Goal: Task Accomplishment & Management: Use online tool/utility

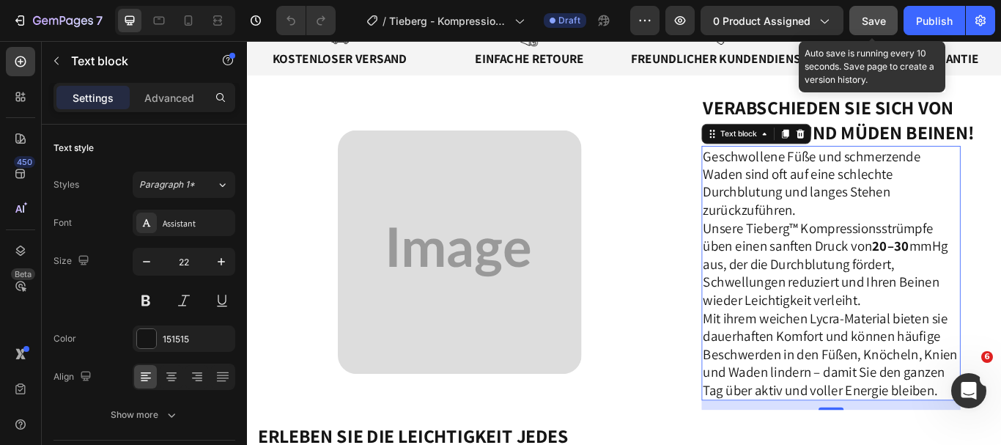
click at [872, 27] on div "Save" at bounding box center [874, 20] width 24 height 15
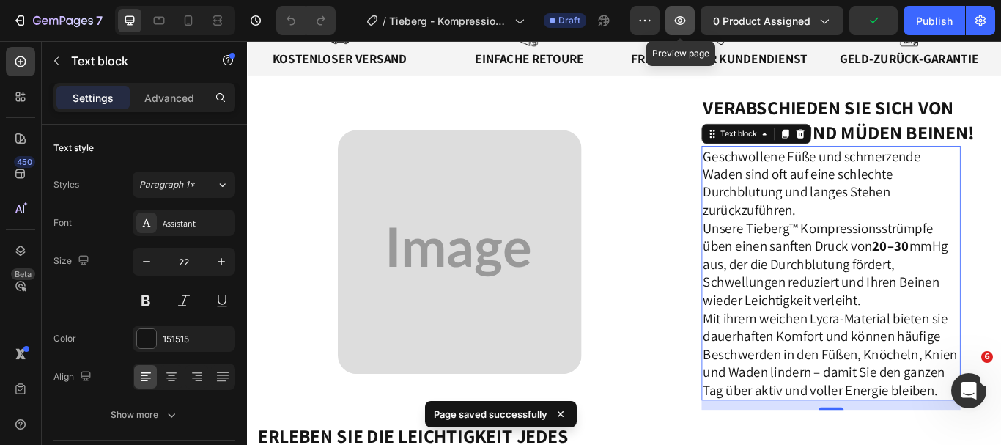
click at [679, 21] on icon "button" at bounding box center [680, 20] width 15 height 15
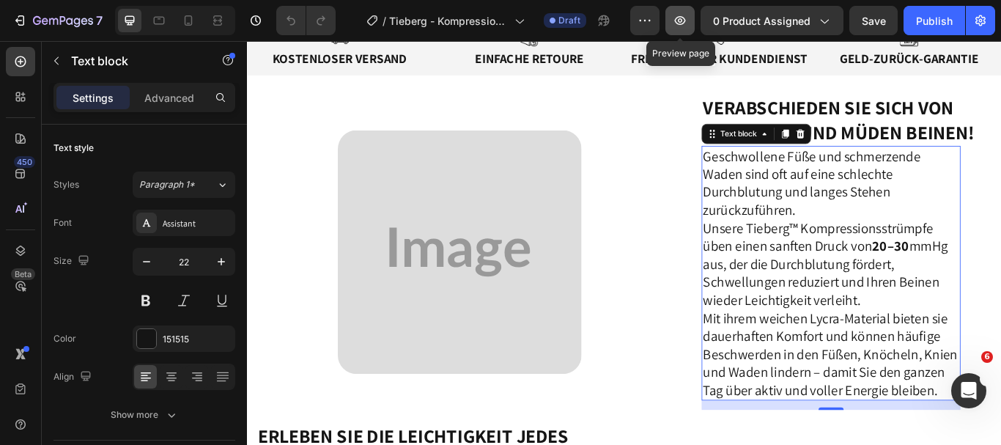
click at [684, 21] on icon "button" at bounding box center [680, 20] width 11 height 9
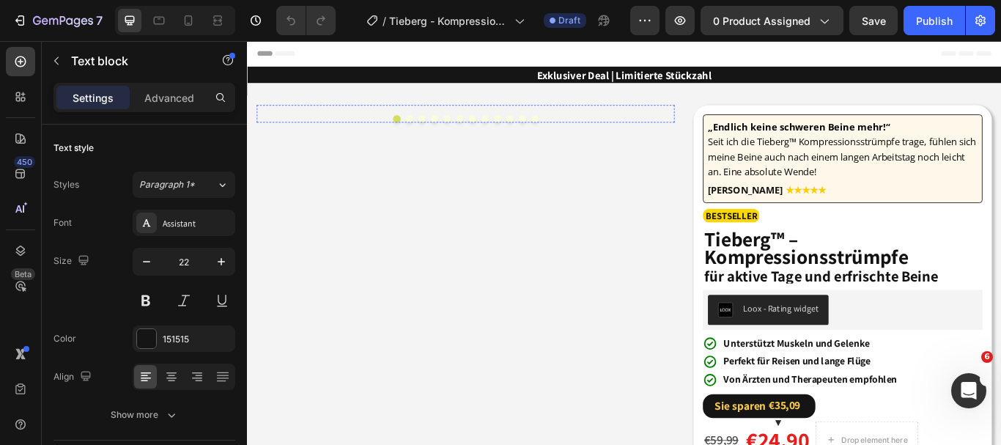
click at [728, 116] on div at bounding box center [498, 116] width 481 height 0
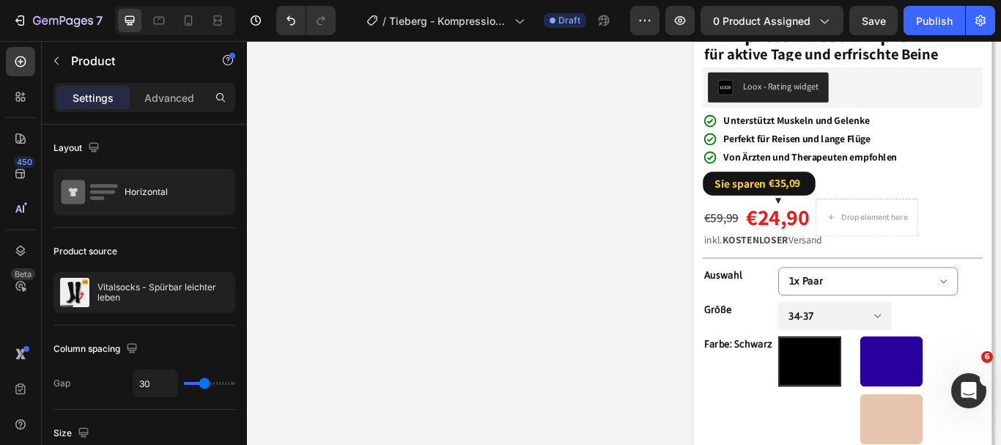
scroll to position [169, 0]
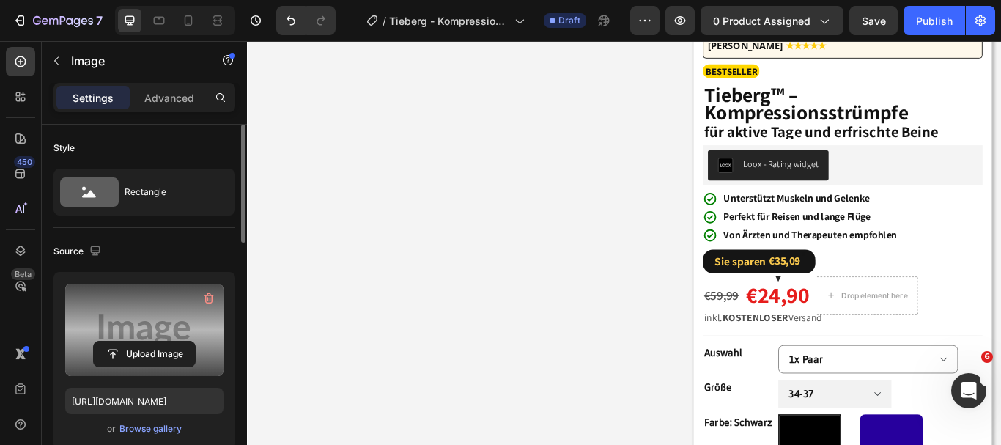
click at [152, 334] on label at bounding box center [144, 330] width 158 height 92
click at [152, 342] on input "file" at bounding box center [144, 354] width 101 height 25
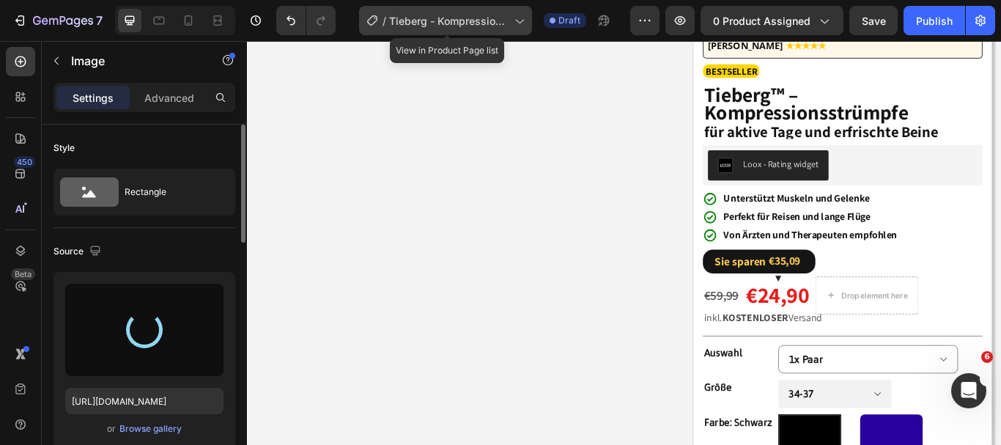
type input "[URL][DOMAIN_NAME]"
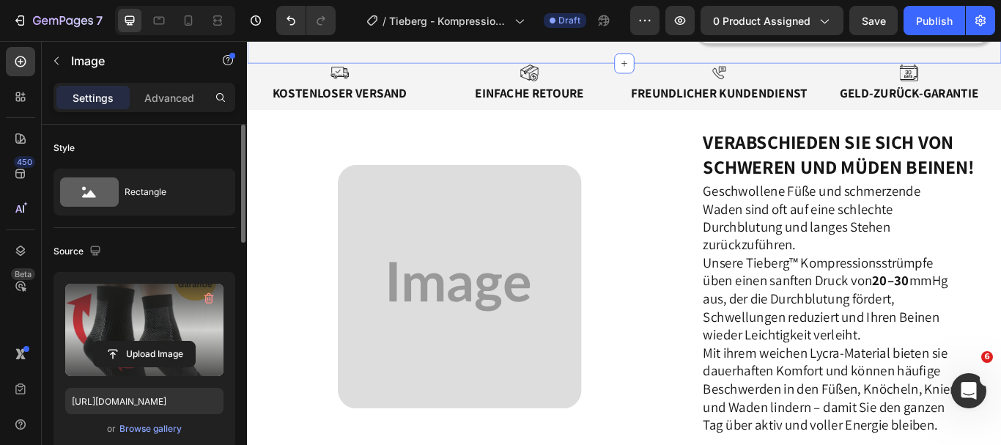
scroll to position [980, 0]
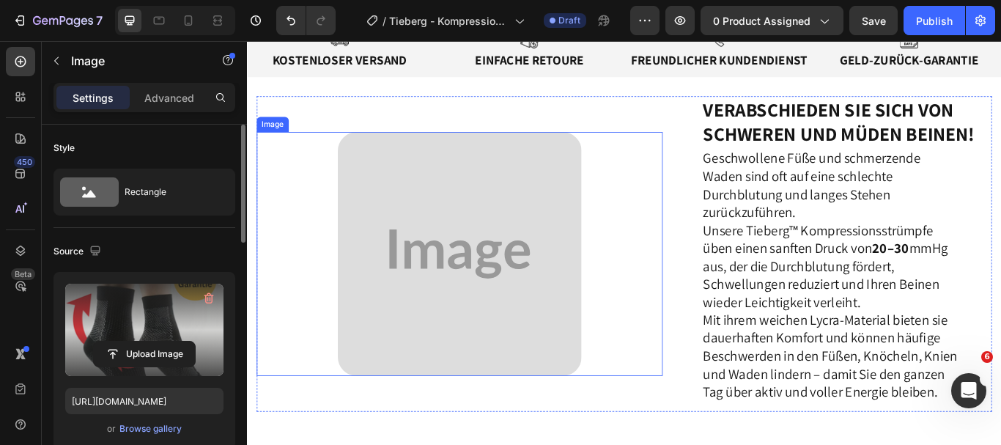
click at [544, 338] on img at bounding box center [495, 289] width 284 height 284
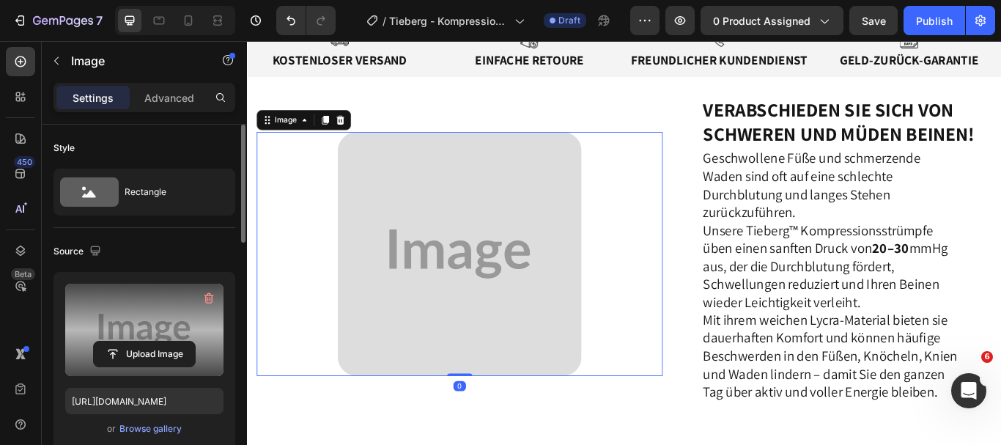
click at [158, 318] on label at bounding box center [144, 330] width 158 height 92
click at [158, 342] on input "file" at bounding box center [144, 354] width 101 height 25
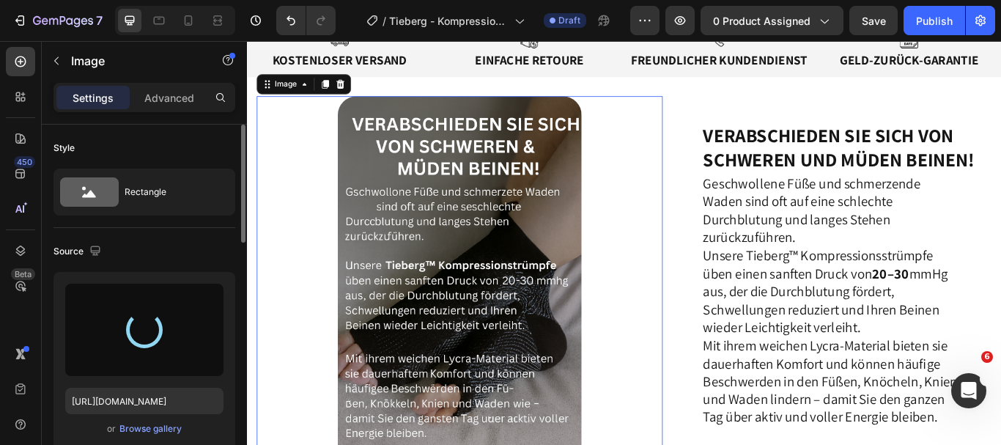
type input "[URL][DOMAIN_NAME]"
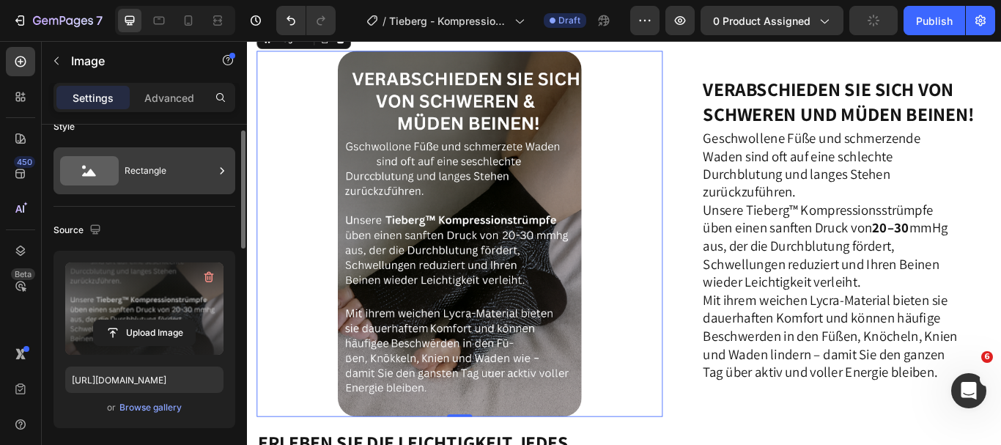
scroll to position [21, 0]
click at [121, 167] on div "Rectangle" at bounding box center [145, 171] width 182 height 47
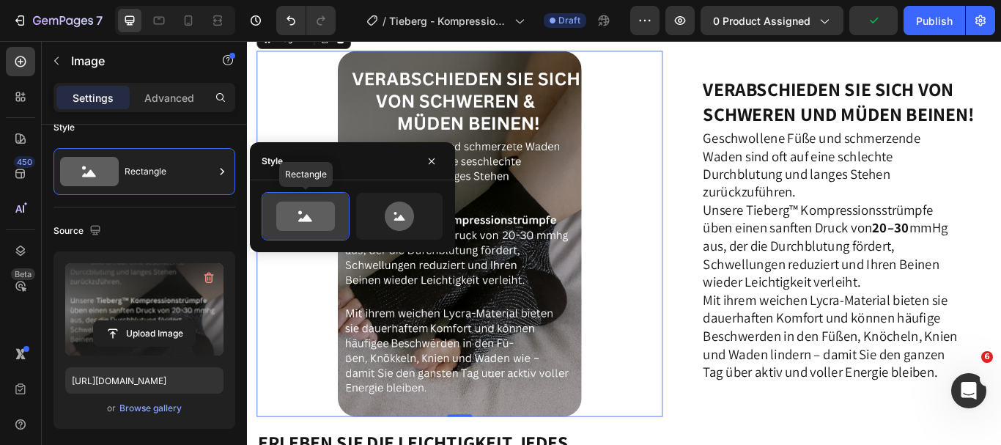
click at [337, 211] on icon at bounding box center [305, 216] width 69 height 29
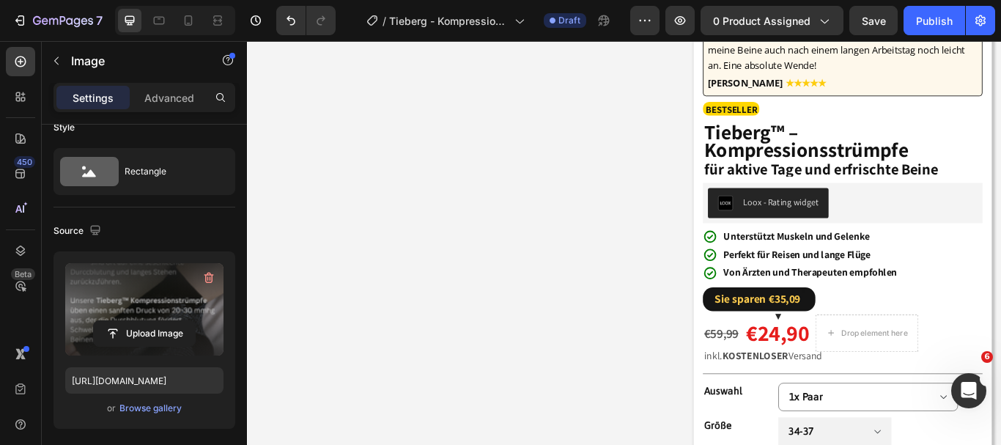
scroll to position [122, 0]
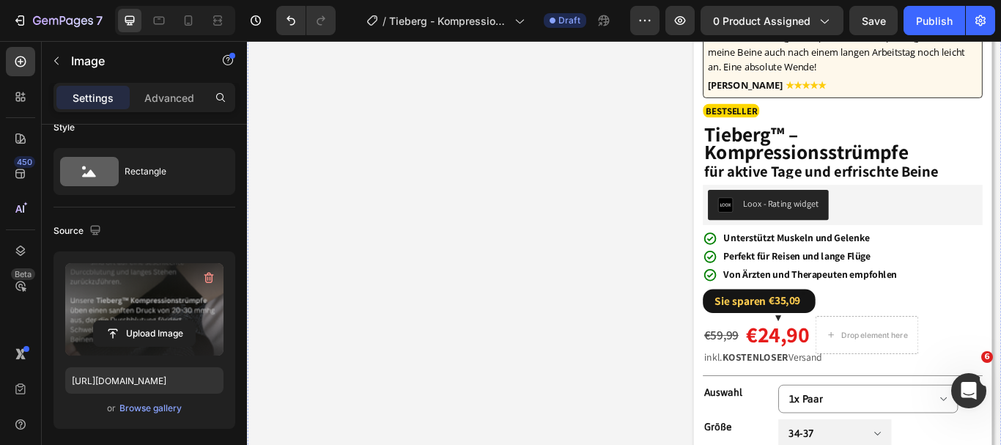
click at [433, 14] on button "Dot" at bounding box center [436, 9] width 9 height 9
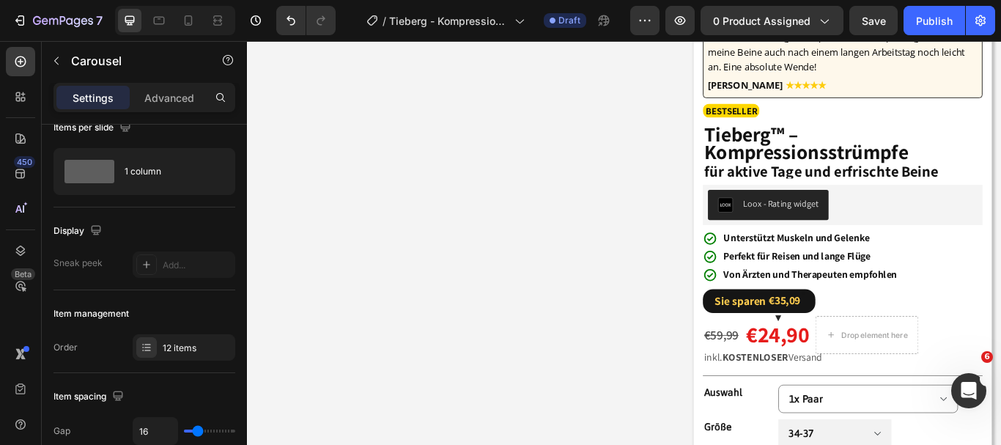
scroll to position [0, 0]
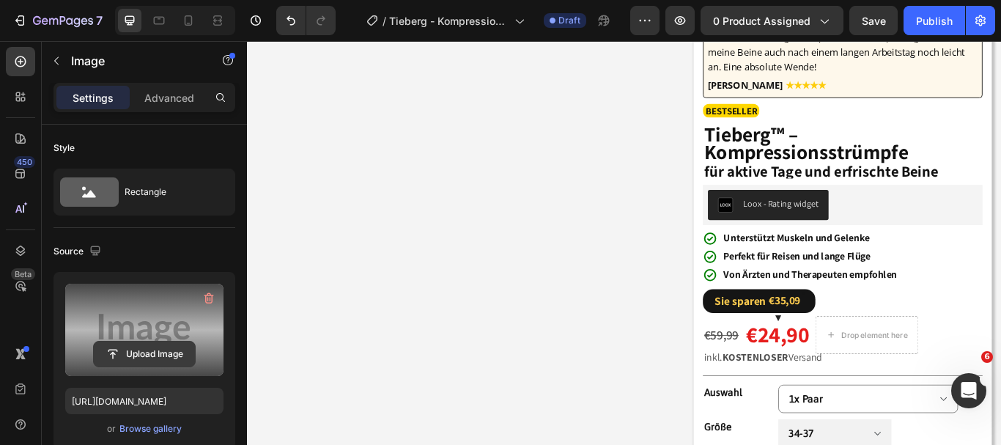
click at [150, 350] on input "file" at bounding box center [144, 354] width 101 height 25
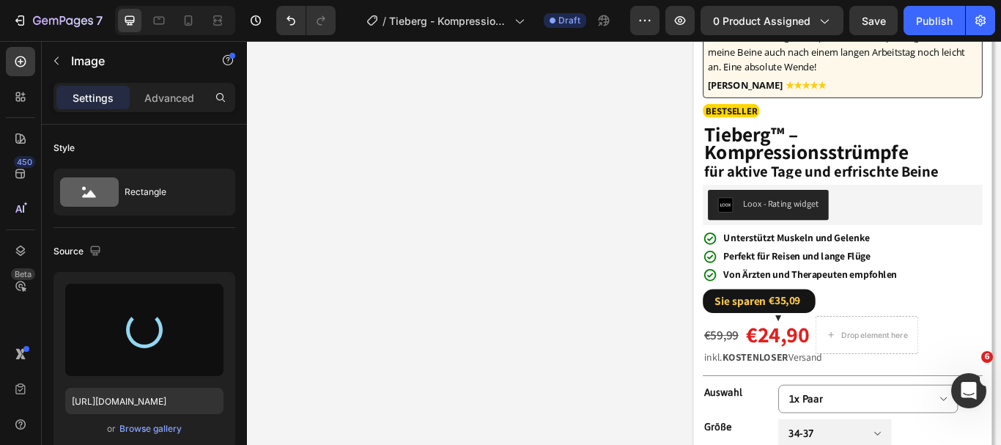
type input "[URL][DOMAIN_NAME]"
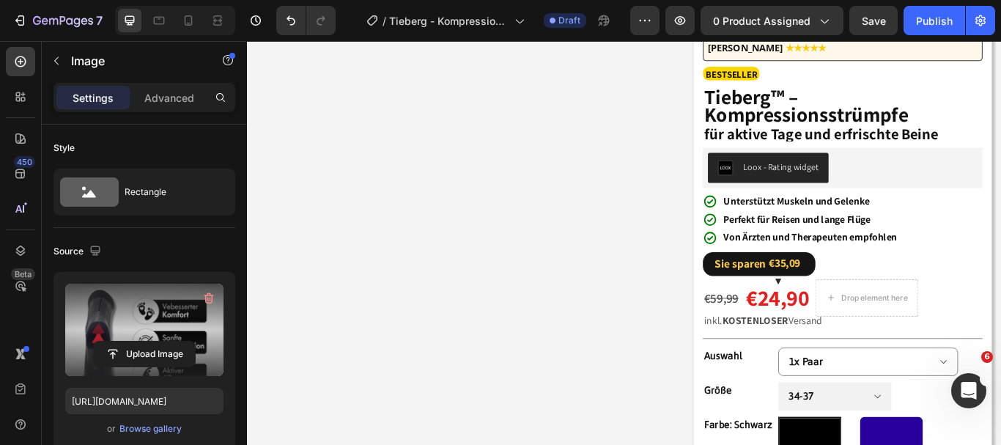
scroll to position [130, 0]
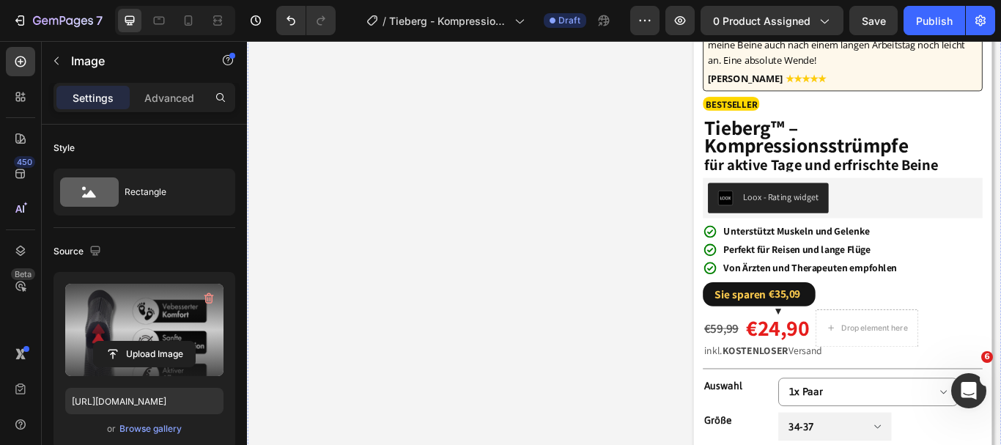
click at [446, 6] on button "Dot" at bounding box center [450, 1] width 9 height 9
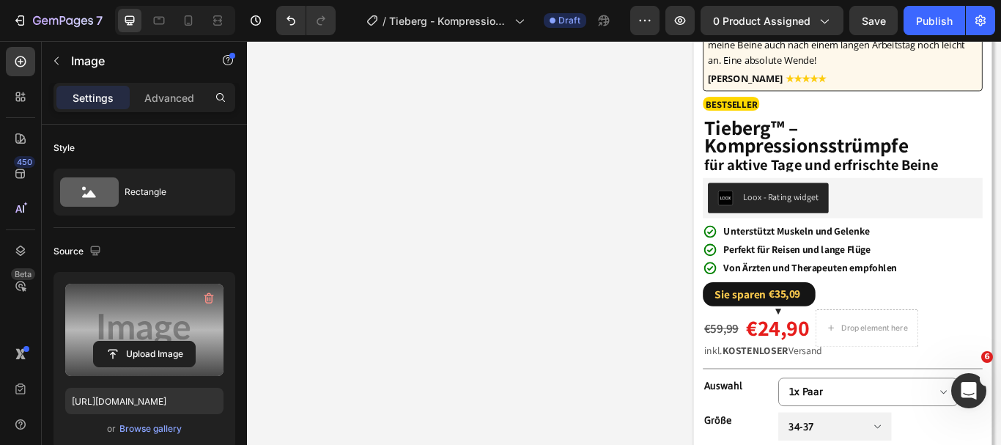
click at [185, 309] on label at bounding box center [144, 330] width 158 height 92
click at [185, 342] on input "file" at bounding box center [144, 354] width 101 height 25
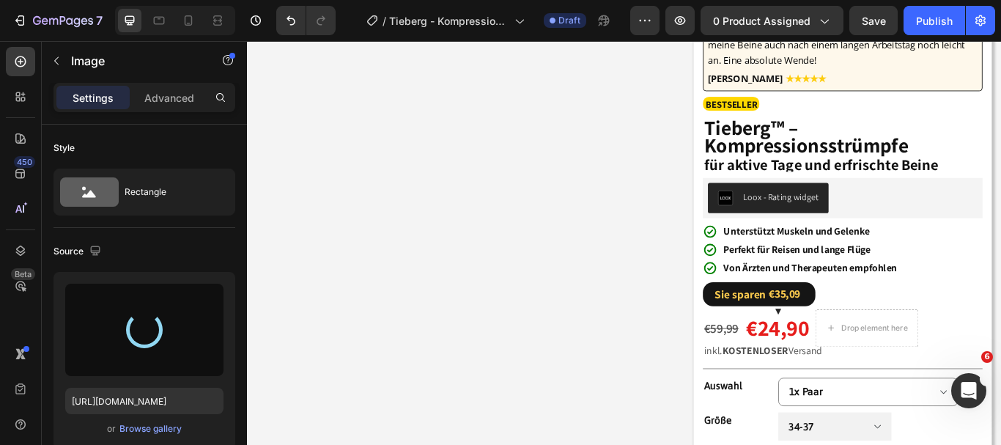
type input "[URL][DOMAIN_NAME]"
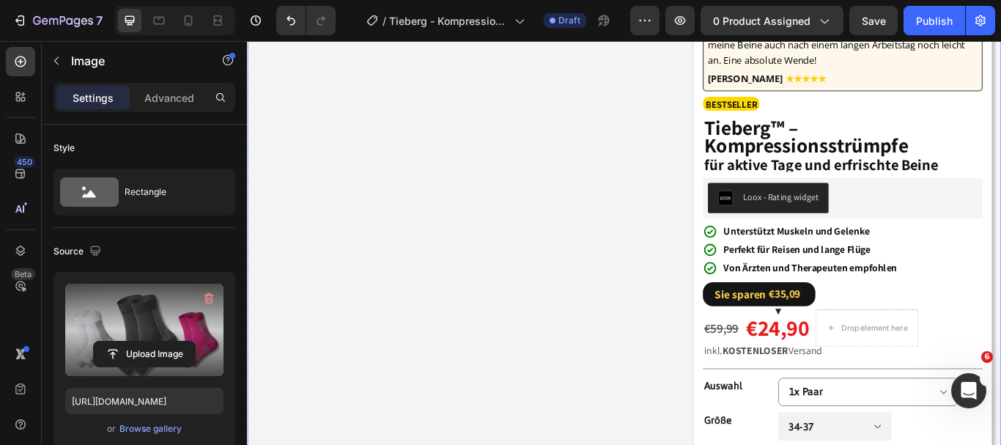
click at [460, 444] on div "Image Image Image 0 Image Image Image Image Image Image Image Image Image Carou…" at bounding box center [501, 428] width 487 height 886
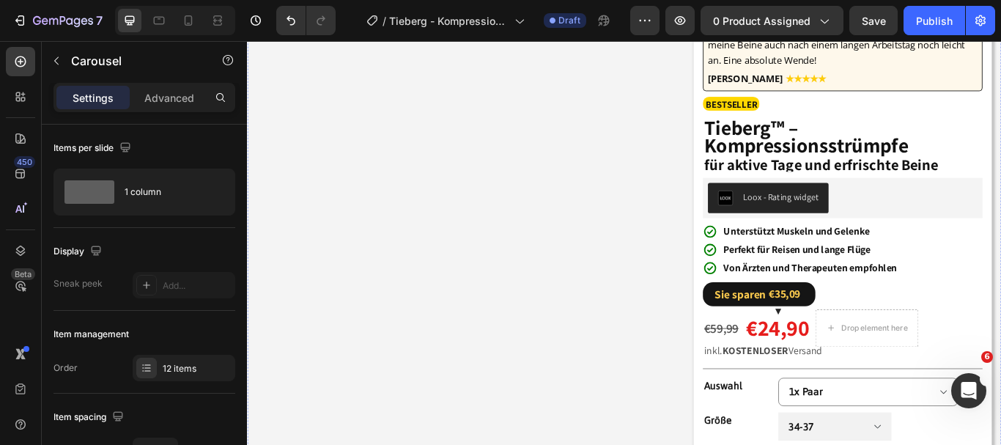
click at [461, 6] on button "Dot" at bounding box center [465, 1] width 9 height 9
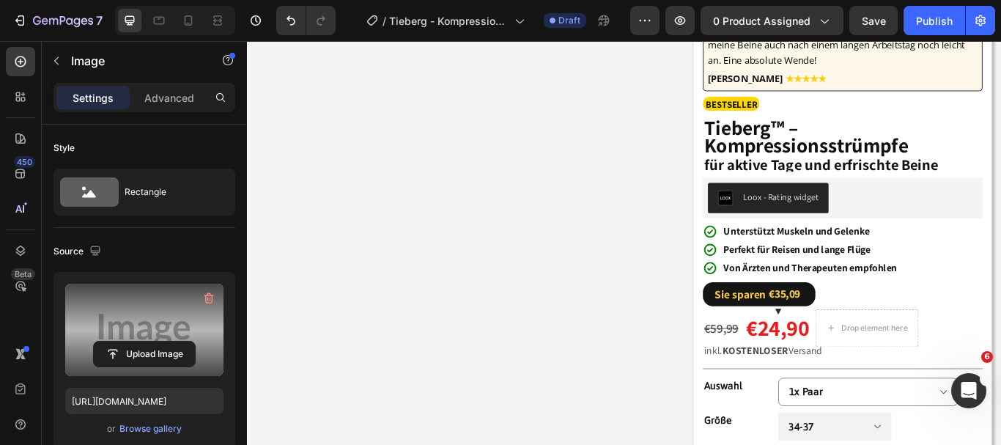
click at [163, 331] on label at bounding box center [144, 330] width 158 height 92
click at [163, 342] on input "file" at bounding box center [144, 354] width 101 height 25
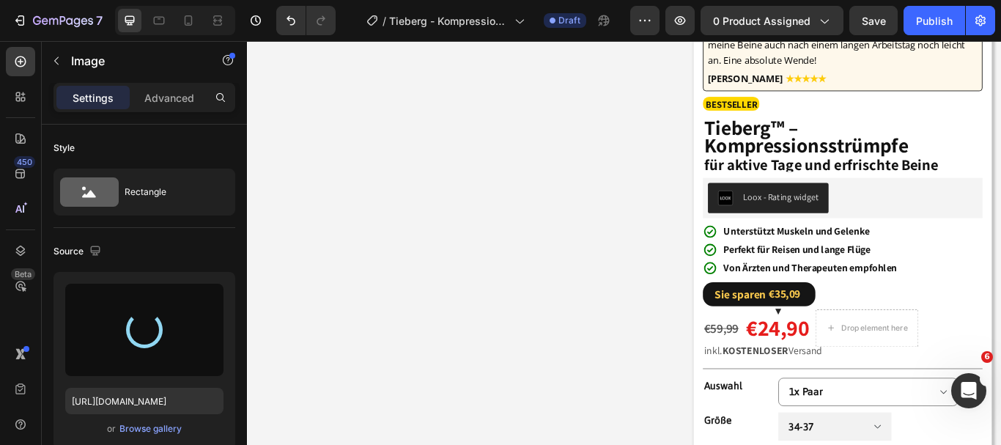
type input "[URL][DOMAIN_NAME]"
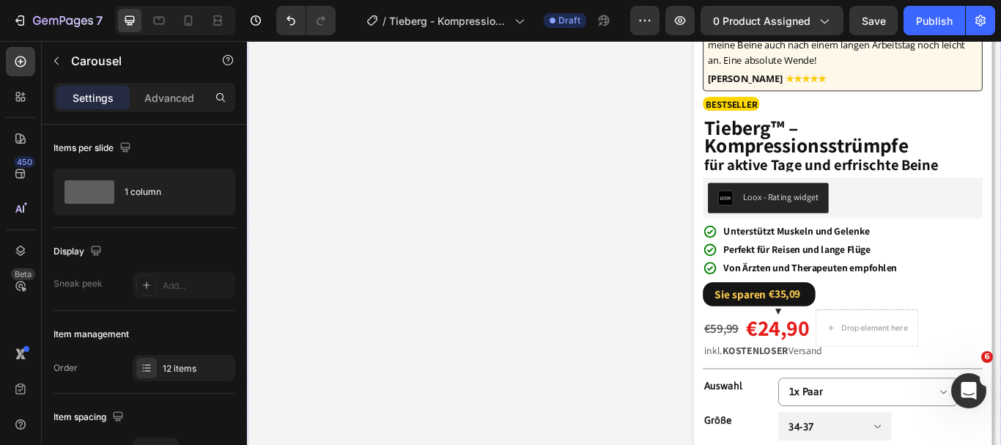
click at [477, 6] on button "Dot" at bounding box center [480, 1] width 9 height 9
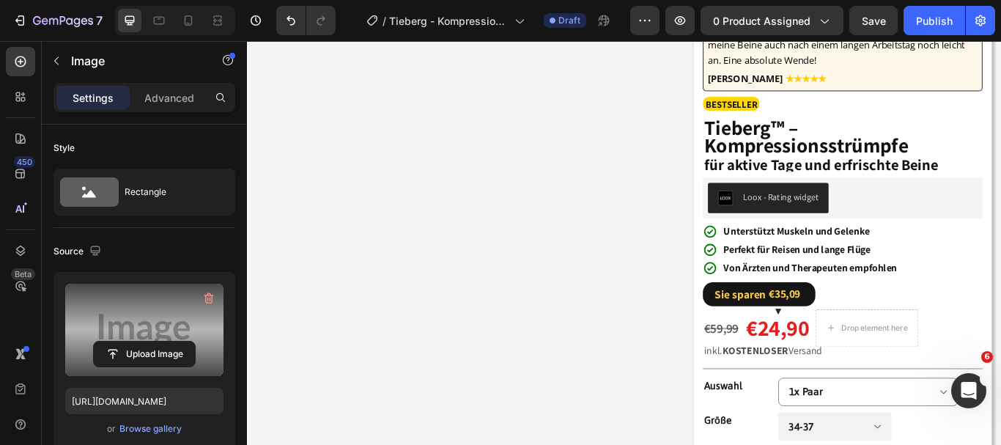
click at [128, 318] on label at bounding box center [144, 330] width 158 height 92
click at [128, 342] on input "file" at bounding box center [144, 354] width 101 height 25
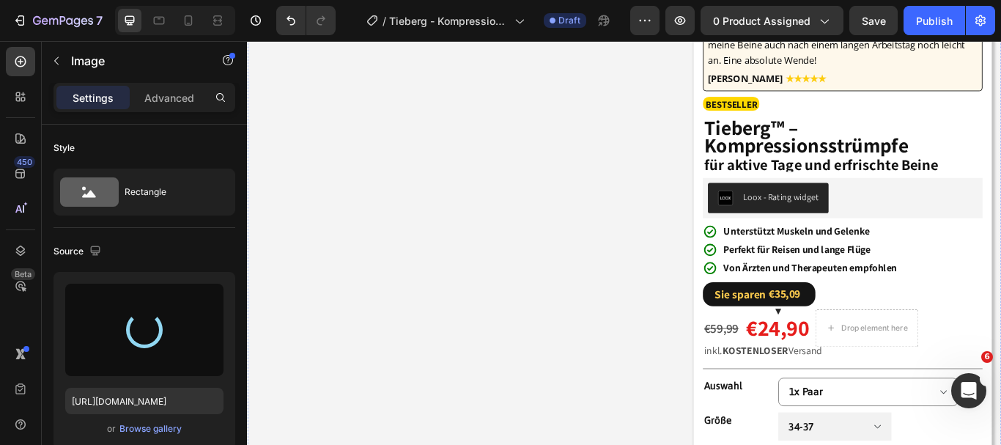
type input "[URL][DOMAIN_NAME]"
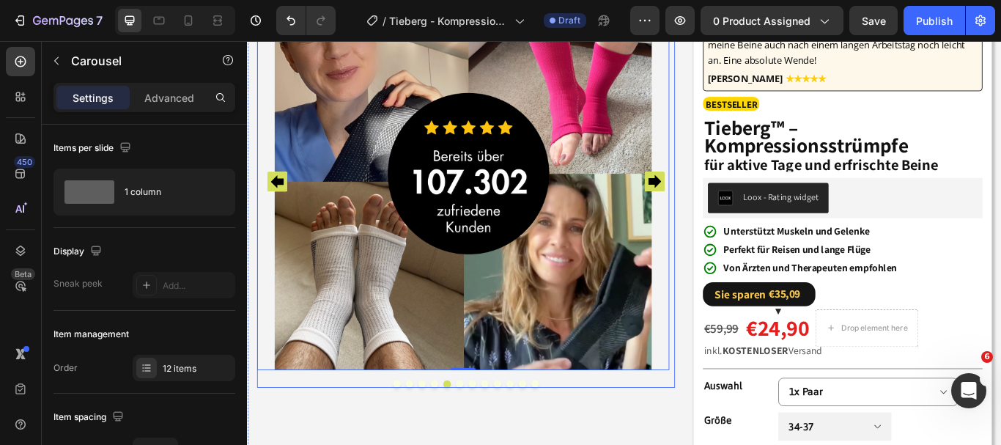
click at [490, 439] on button "Dot" at bounding box center [494, 441] width 9 height 9
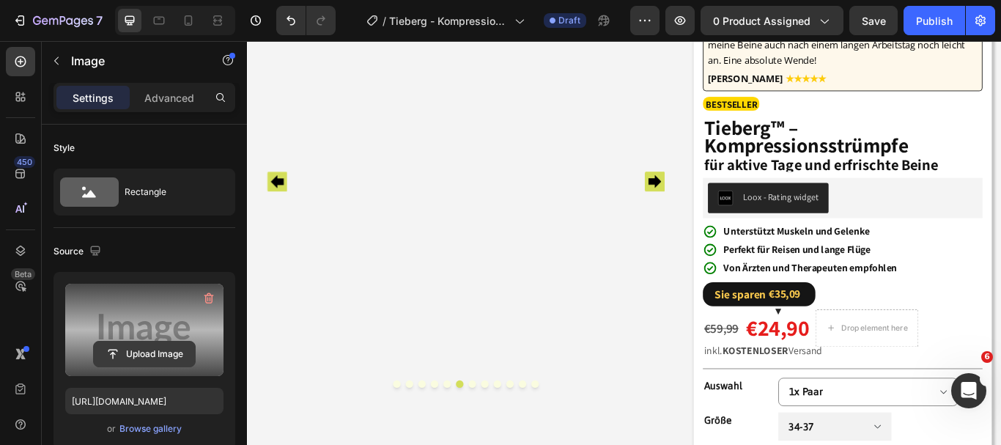
click at [182, 343] on input "file" at bounding box center [144, 354] width 101 height 25
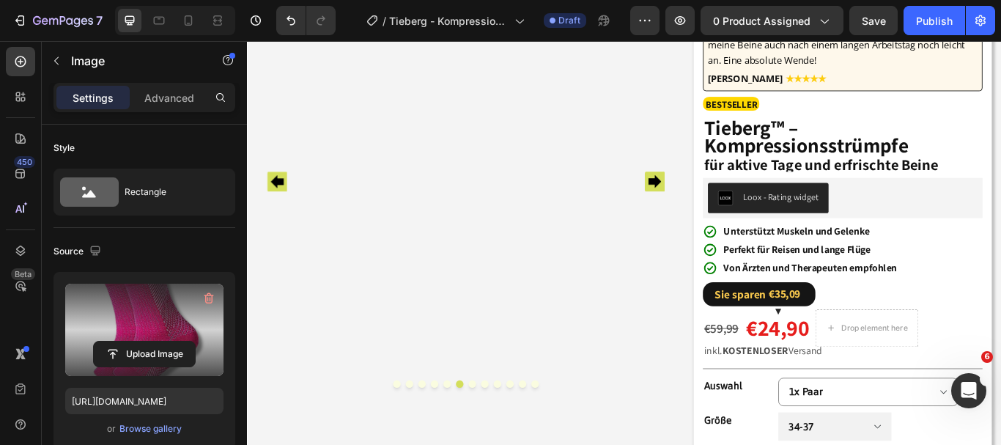
type input "[URL][DOMAIN_NAME]"
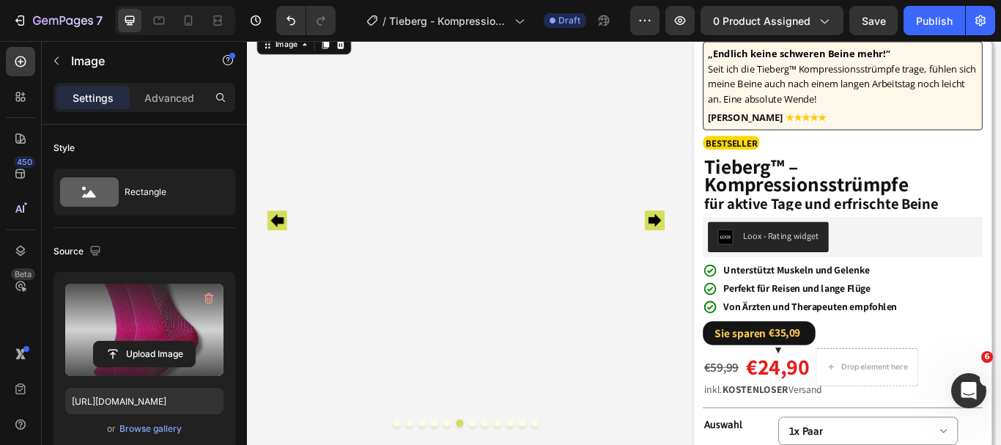
scroll to position [84, 0]
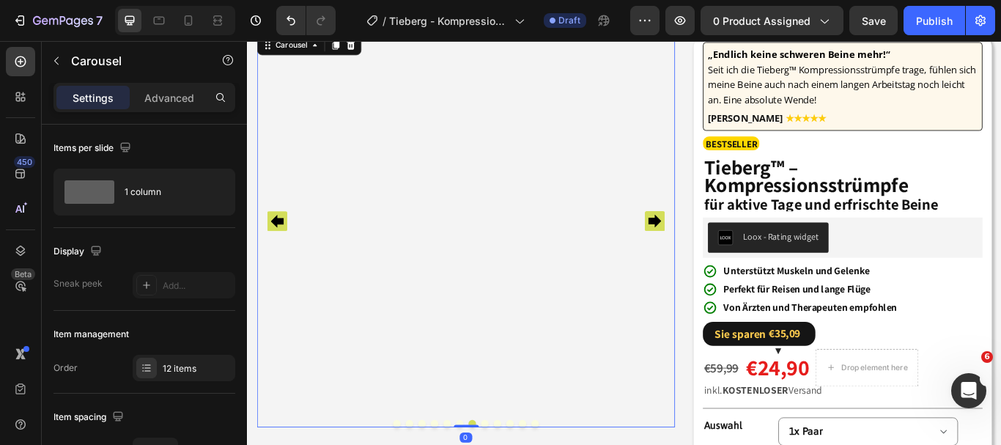
click at [531, 32] on img at bounding box center [499, 32] width 440 height 0
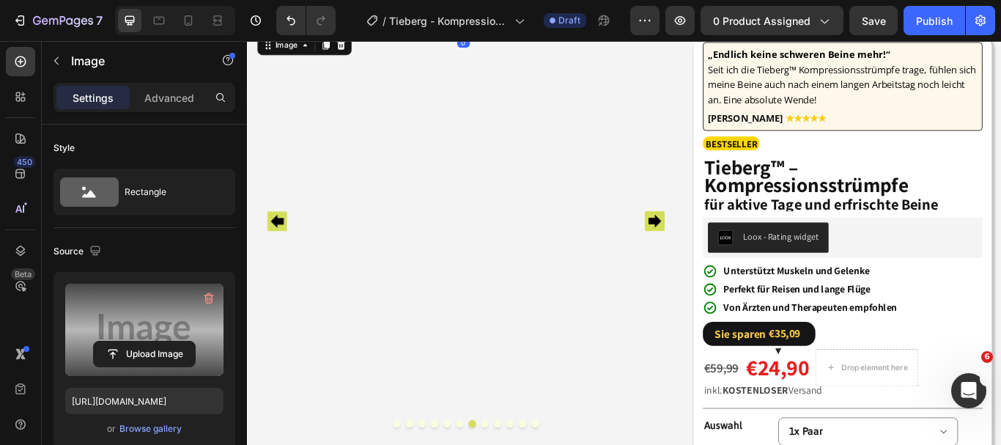
click at [166, 317] on label at bounding box center [144, 330] width 158 height 92
click at [166, 342] on input "file" at bounding box center [144, 354] width 101 height 25
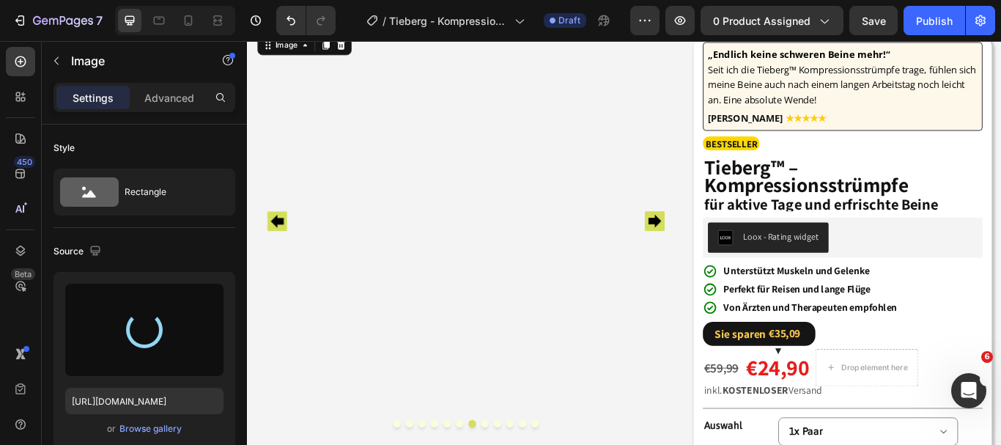
type input "[URL][DOMAIN_NAME]"
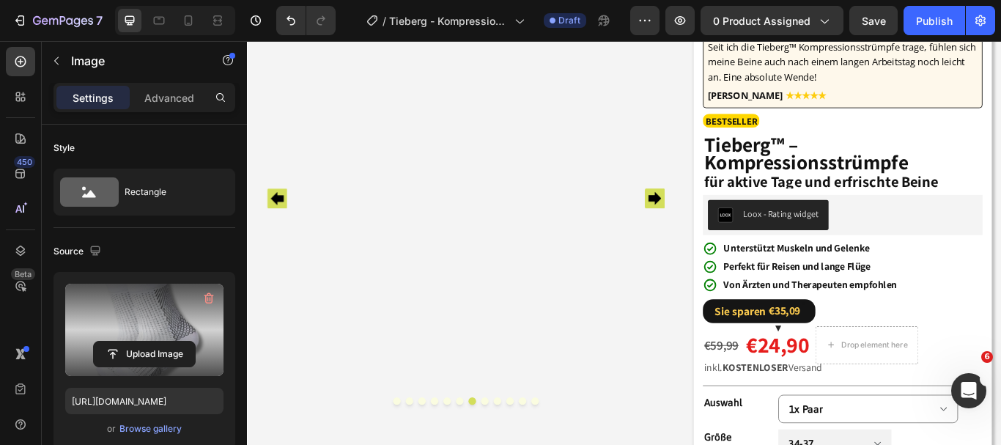
scroll to position [112, 0]
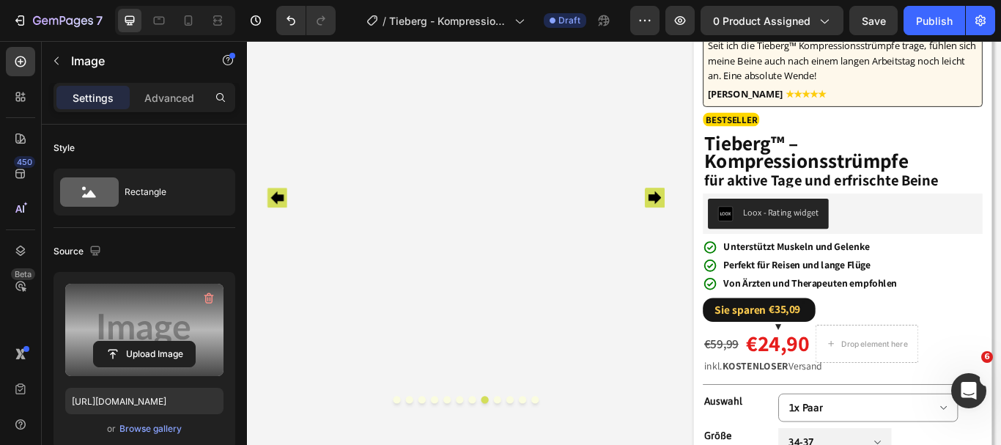
click at [87, 336] on label at bounding box center [144, 330] width 158 height 92
click at [94, 342] on input "file" at bounding box center [144, 354] width 101 height 25
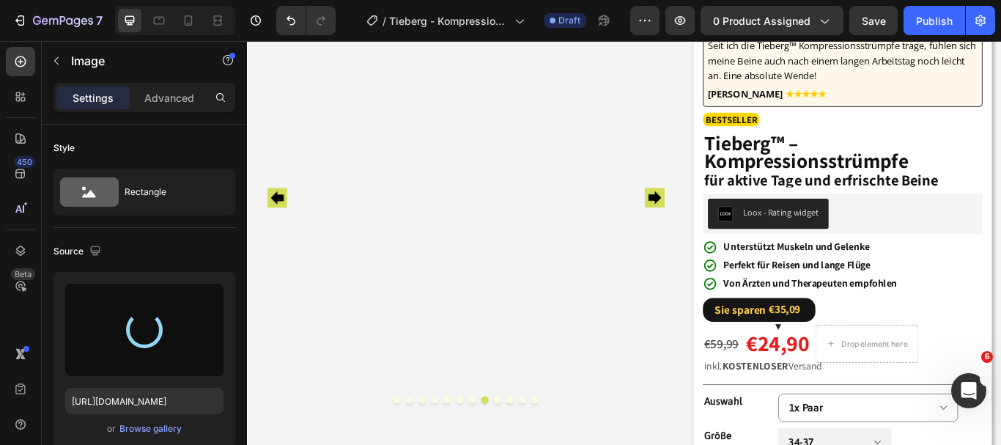
type input "[URL][DOMAIN_NAME]"
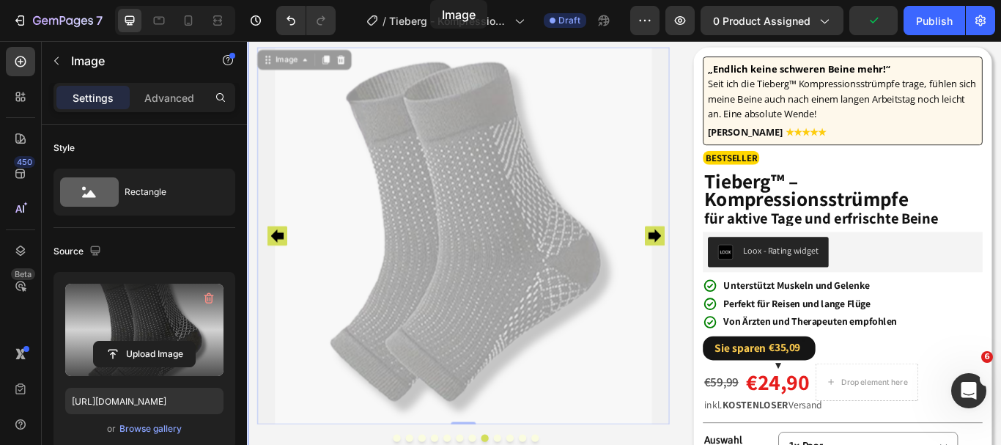
scroll to position [0, 0]
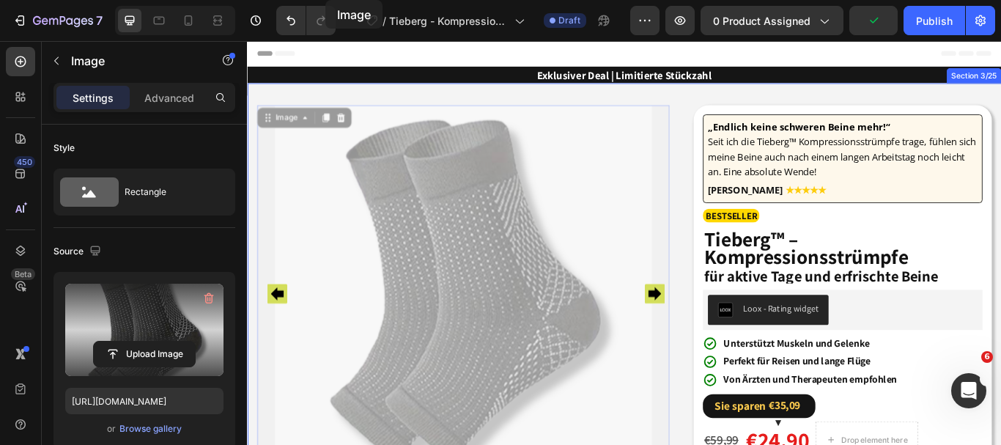
drag, startPoint x: 499, startPoint y: 145, endPoint x: 330, endPoint y: -111, distance: 306.8
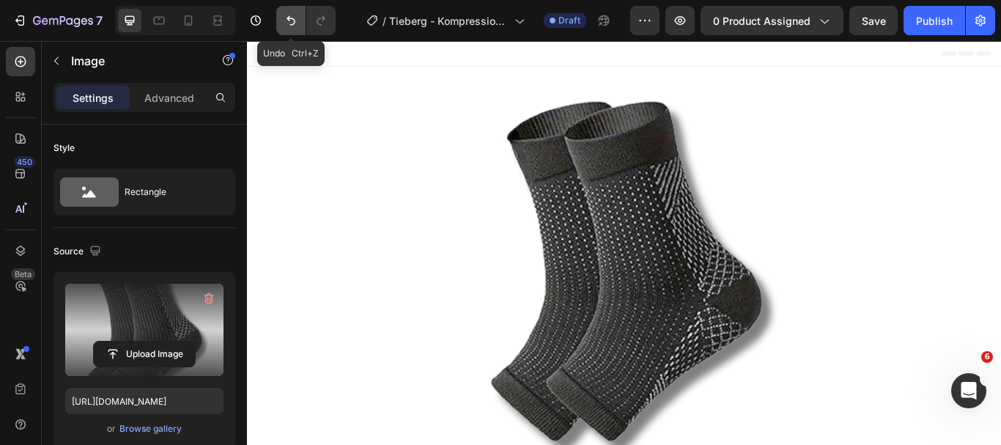
click at [291, 23] on icon "Undo/Redo" at bounding box center [291, 20] width 15 height 15
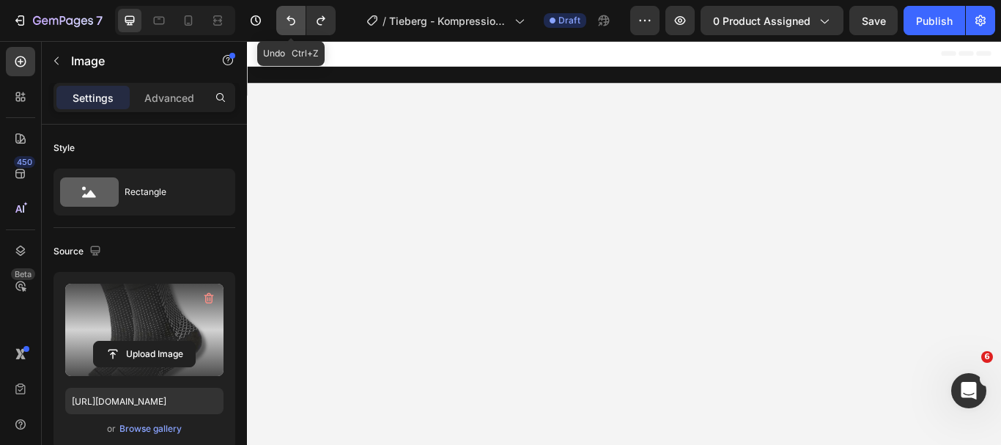
click at [290, 21] on icon "Undo/Redo" at bounding box center [291, 20] width 15 height 15
click at [323, 18] on icon "Undo/Redo" at bounding box center [321, 21] width 8 height 10
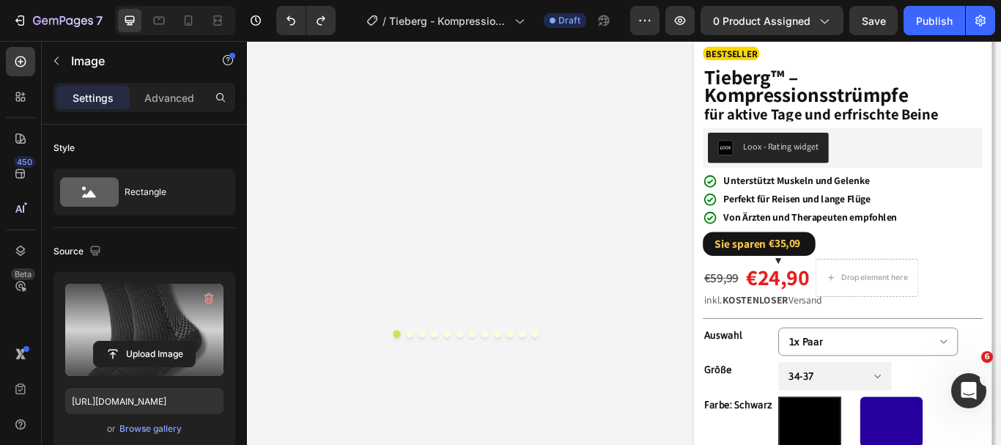
scroll to position [190, 0]
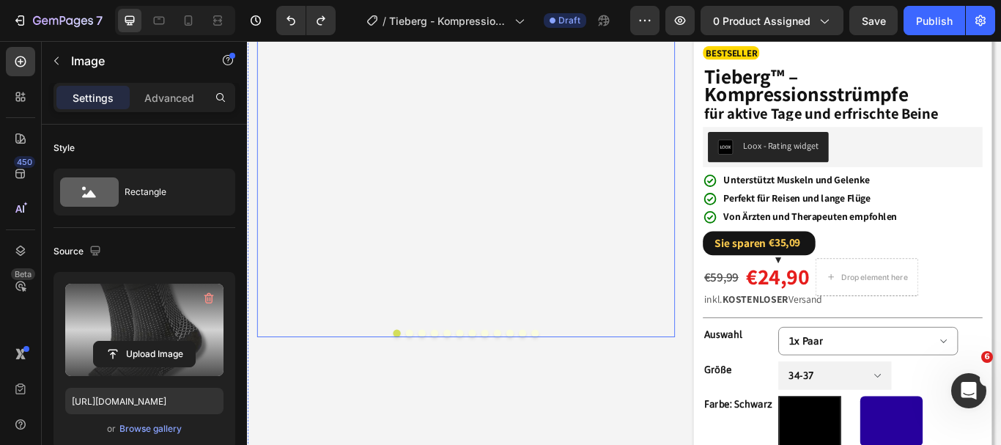
click at [432, 380] on button "Dot" at bounding box center [436, 382] width 9 height 9
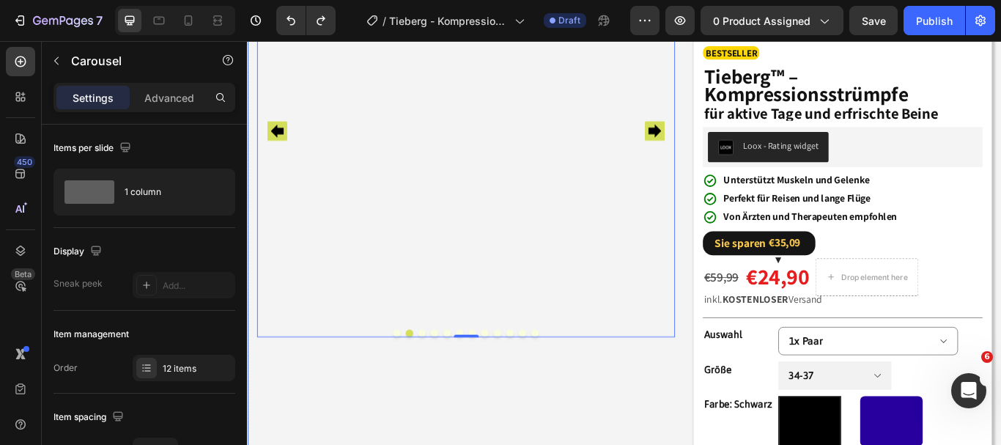
click at [590, 444] on div "Image Image Image Image Image Image Image Image Image Image Image Image Carouse…" at bounding box center [501, 369] width 487 height 886
click at [549, 380] on button "Dot" at bounding box center [553, 382] width 9 height 9
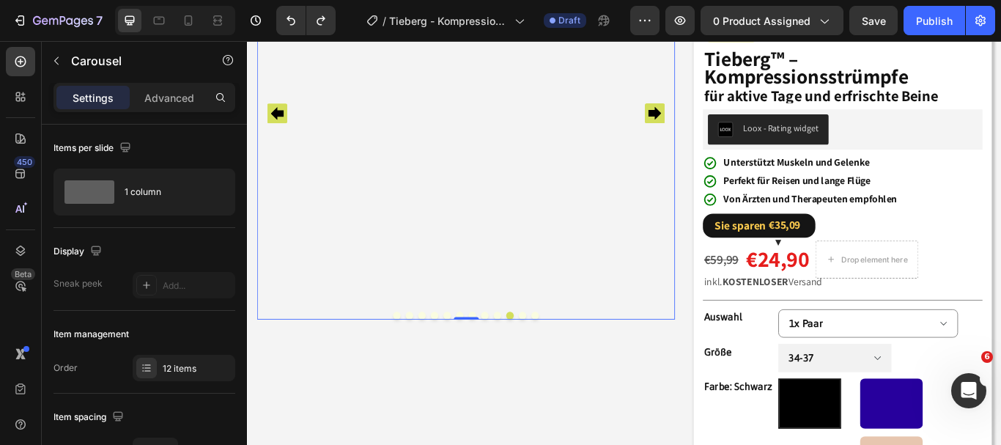
click at [476, 366] on button "Dot" at bounding box center [480, 361] width 9 height 9
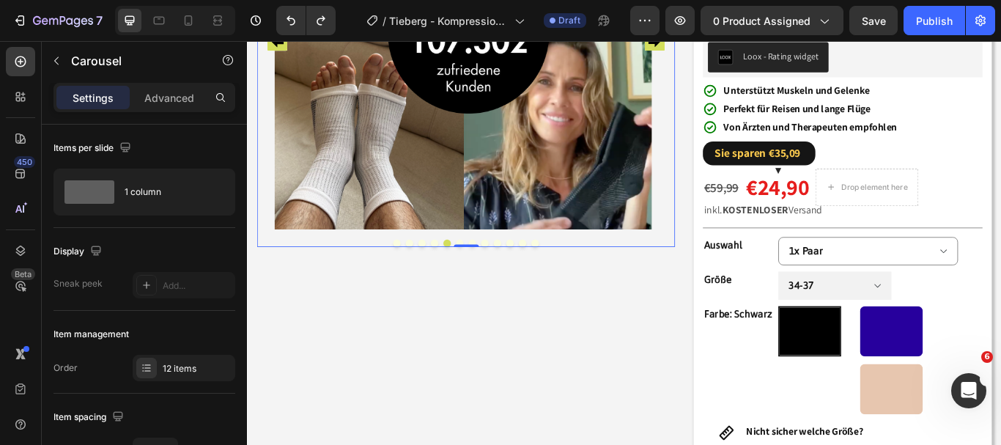
scroll to position [279, 0]
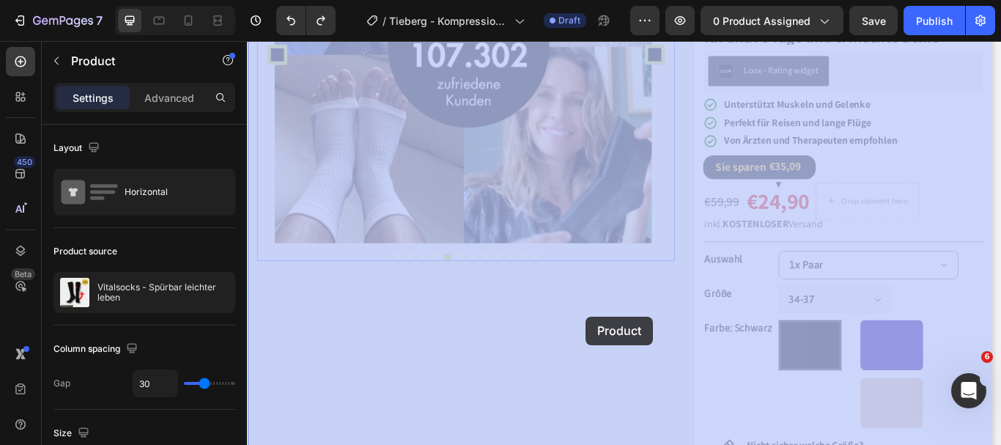
drag, startPoint x: 668, startPoint y: 376, endPoint x: 630, endPoint y: 404, distance: 46.6
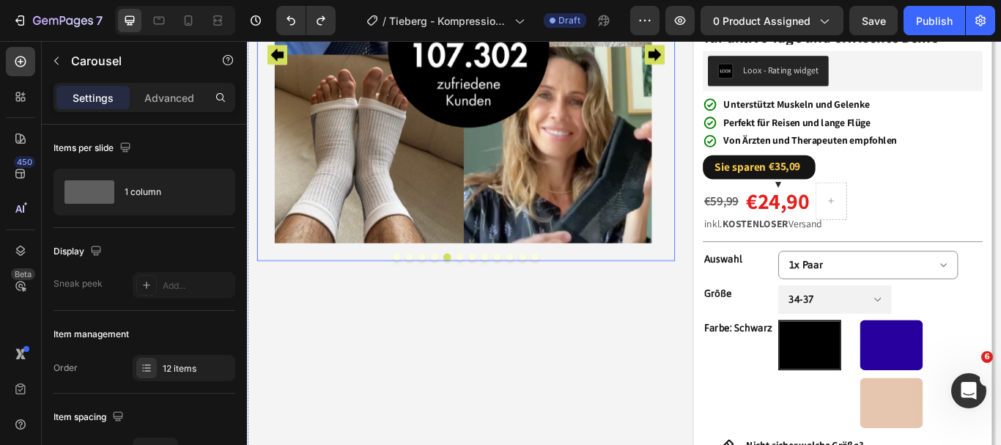
click at [493, 298] on button "Dot" at bounding box center [494, 293] width 9 height 9
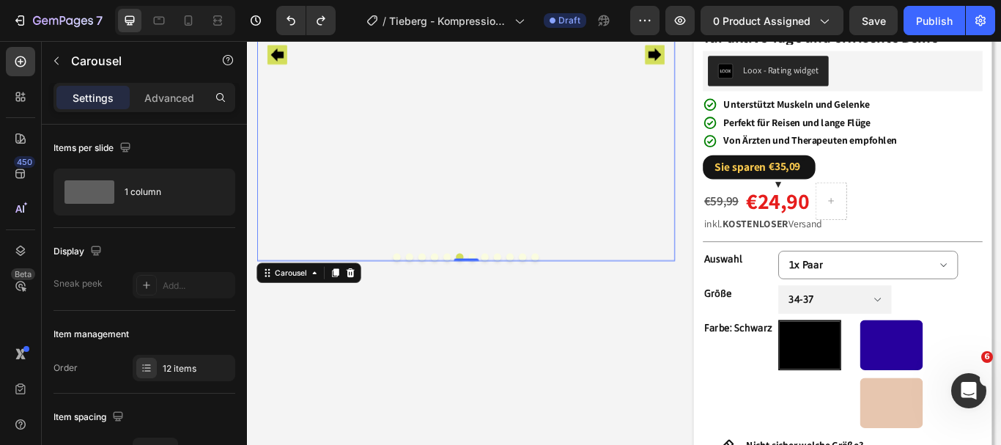
click at [538, 298] on button "Dot" at bounding box center [538, 293] width 9 height 9
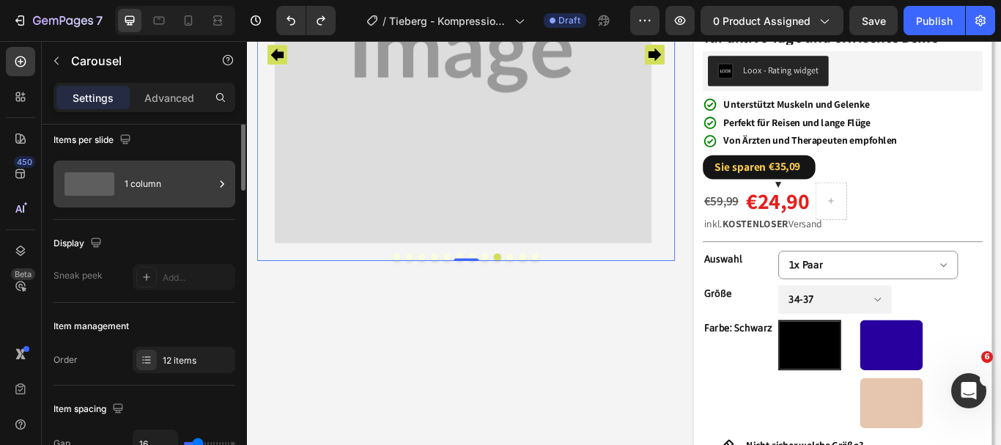
scroll to position [0, 0]
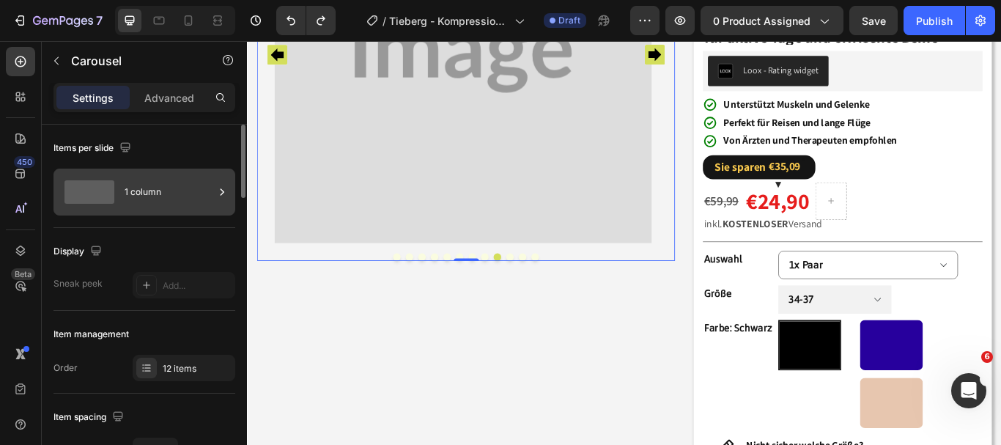
click at [214, 194] on div "1 column" at bounding box center [145, 192] width 182 height 47
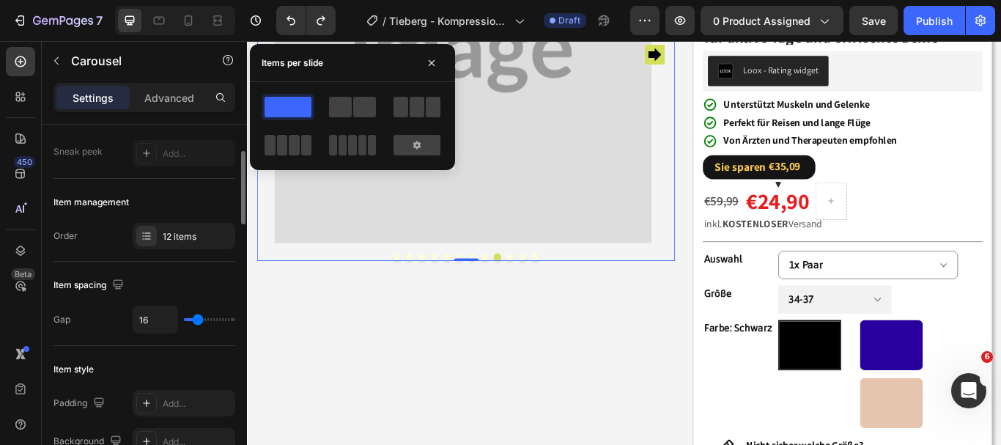
scroll to position [135, 0]
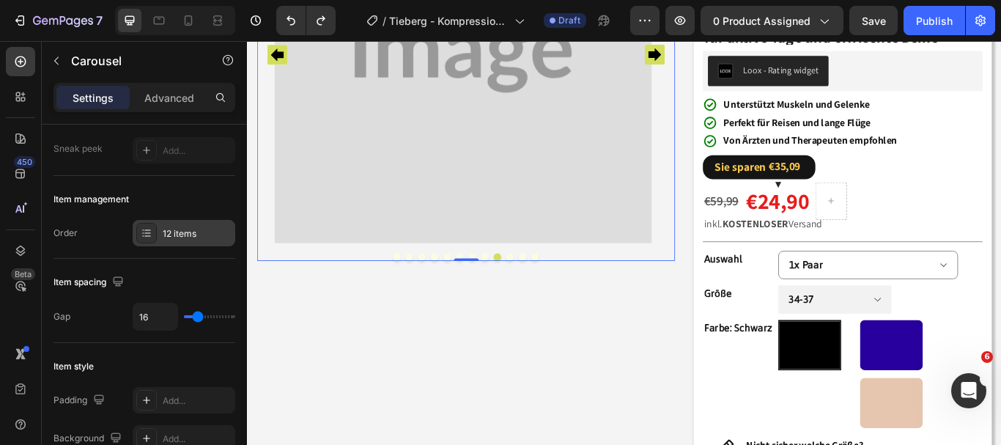
click at [177, 227] on div "12 items" at bounding box center [197, 233] width 69 height 13
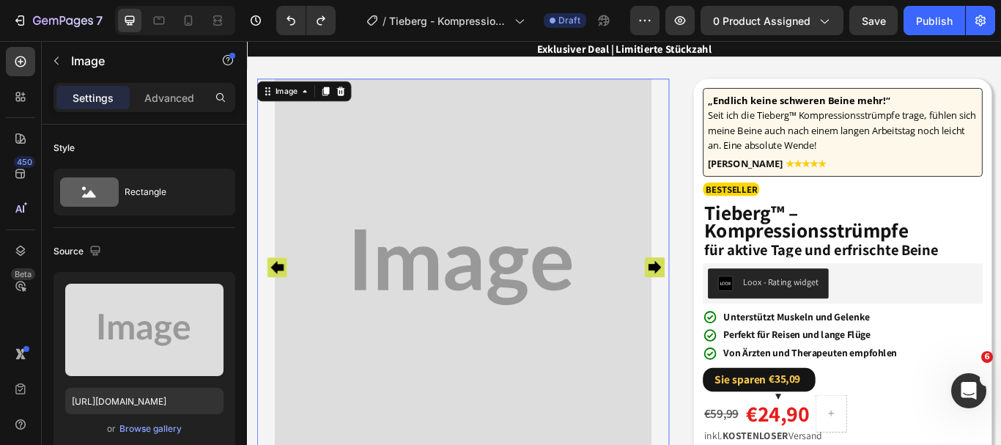
scroll to position [30, 0]
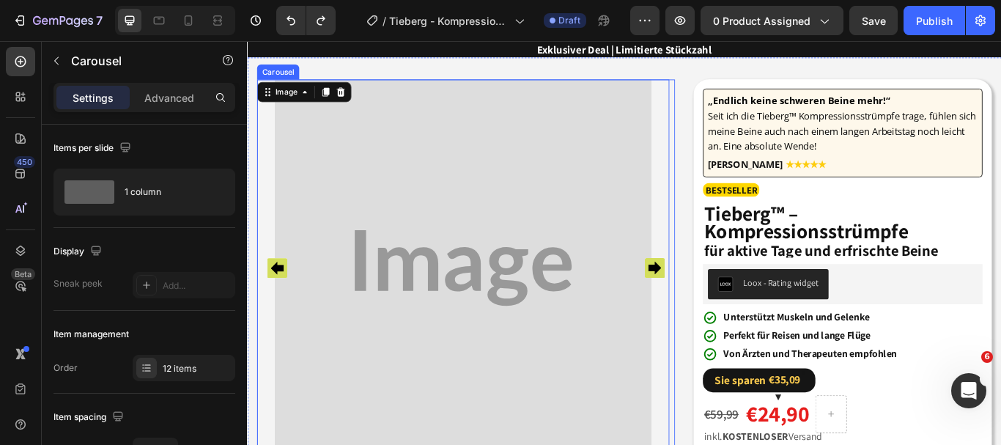
click at [280, 313] on icon "Carousel Back Arrow" at bounding box center [281, 305] width 15 height 15
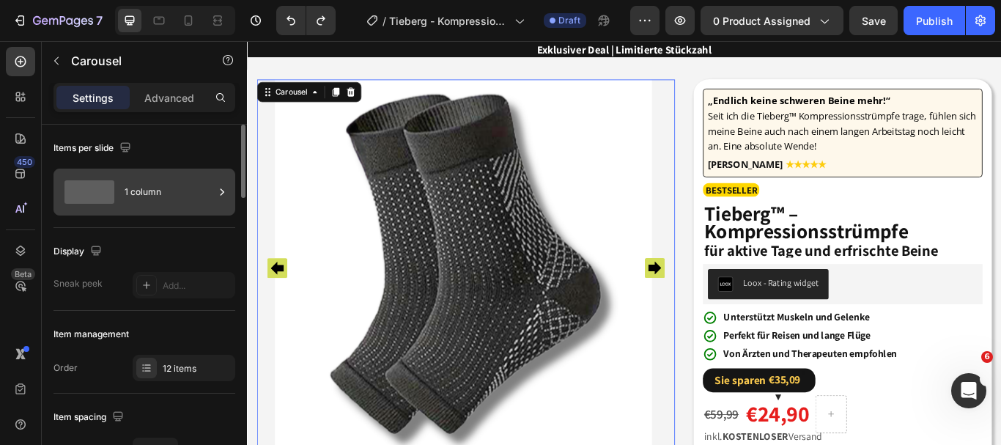
click at [206, 171] on div "1 column" at bounding box center [145, 192] width 182 height 47
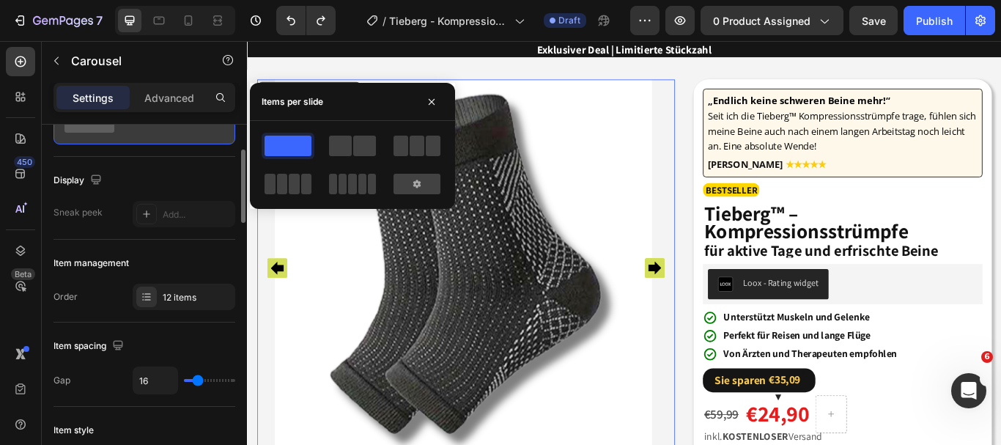
scroll to position [80, 0]
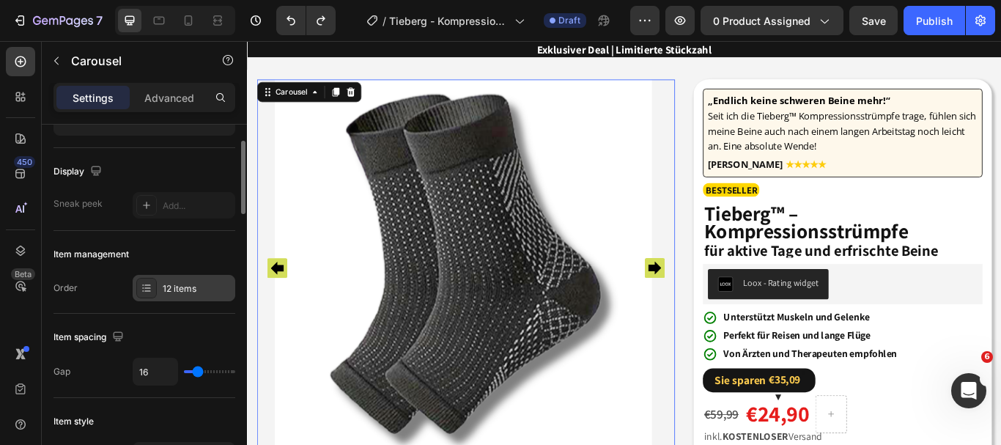
click at [155, 288] on div at bounding box center [146, 288] width 21 height 21
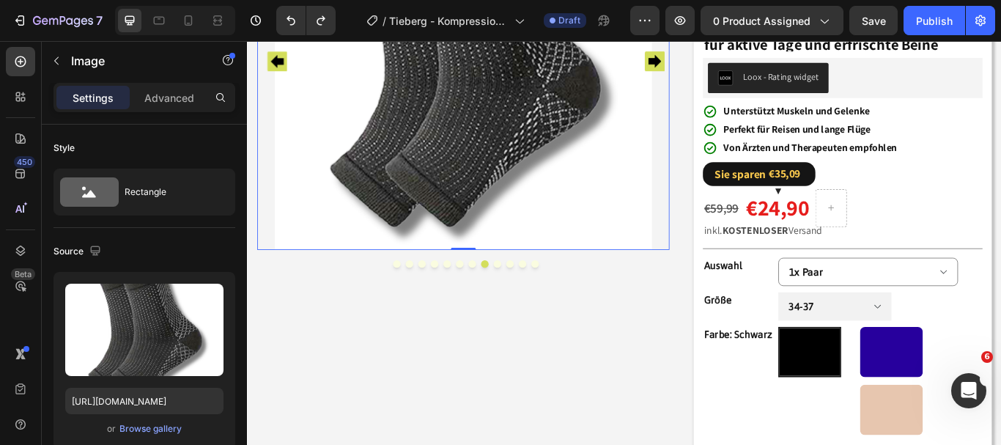
scroll to position [271, 0]
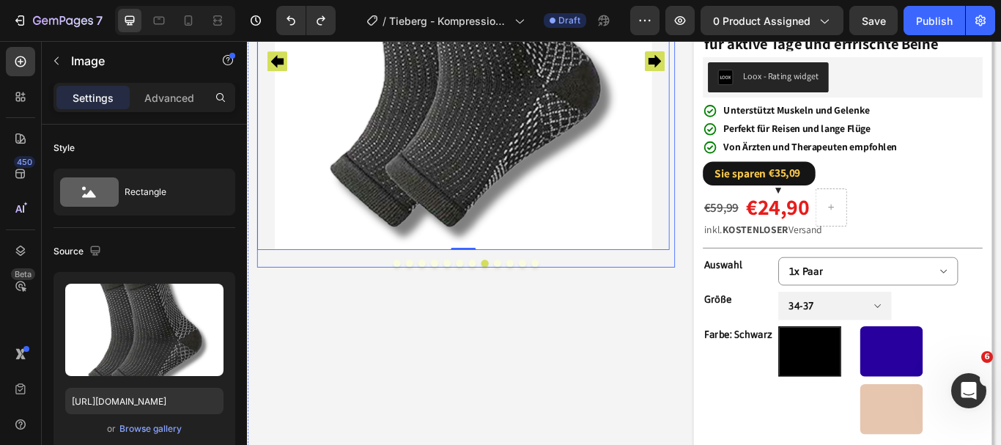
click at [535, 305] on button "Dot" at bounding box center [538, 300] width 9 height 9
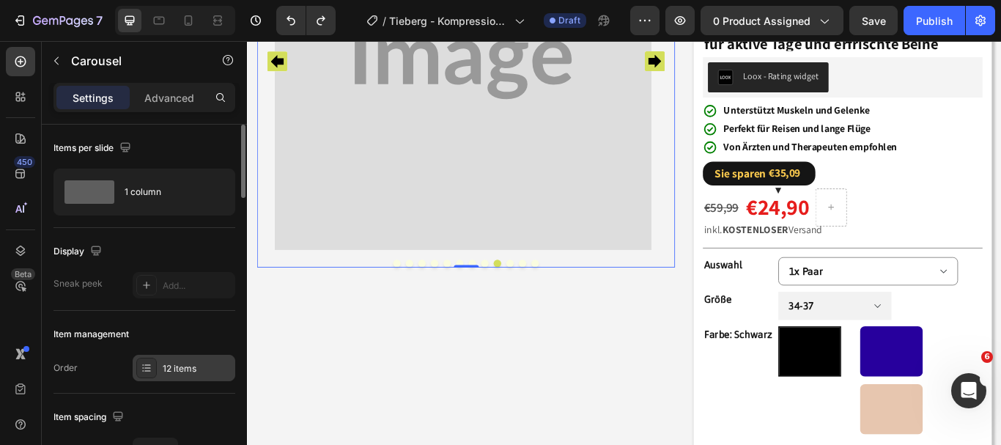
click at [186, 369] on div "12 items" at bounding box center [197, 368] width 69 height 13
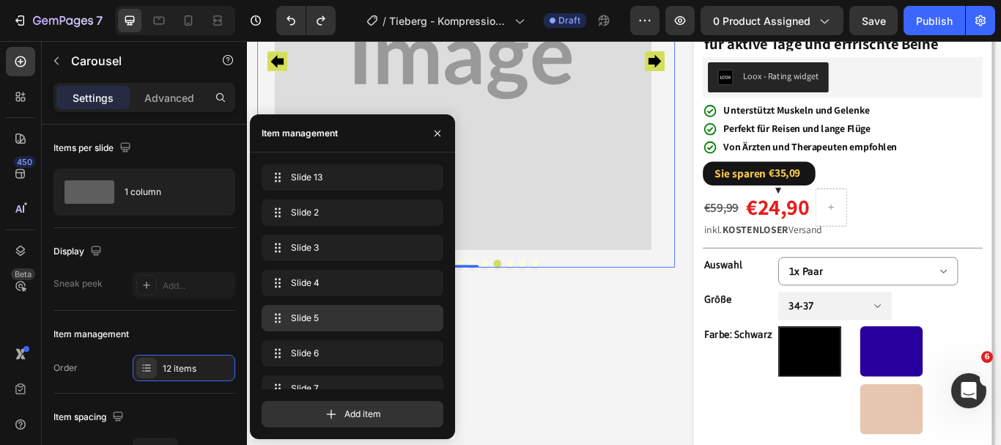
scroll to position [194, 0]
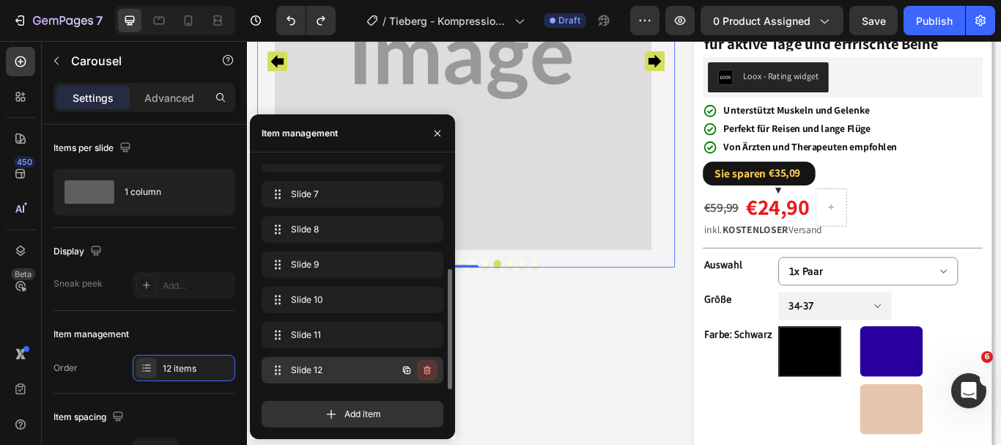
click at [430, 370] on icon "button" at bounding box center [427, 370] width 7 height 9
click at [430, 370] on div "Delete" at bounding box center [417, 370] width 27 height 13
click at [428, 368] on icon "button" at bounding box center [427, 370] width 7 height 9
click at [417, 368] on div "Delete" at bounding box center [417, 370] width 27 height 13
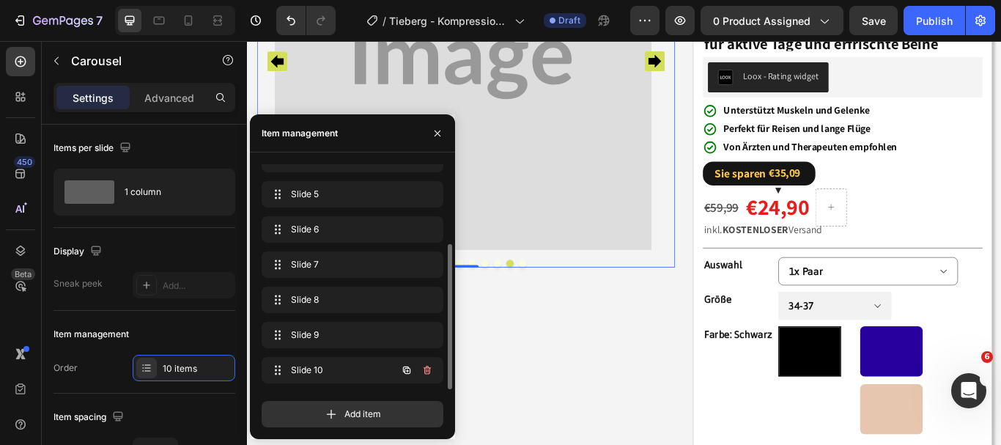
scroll to position [124, 0]
click at [424, 370] on icon "button" at bounding box center [428, 370] width 12 height 12
click at [424, 370] on div "Delete" at bounding box center [417, 370] width 27 height 13
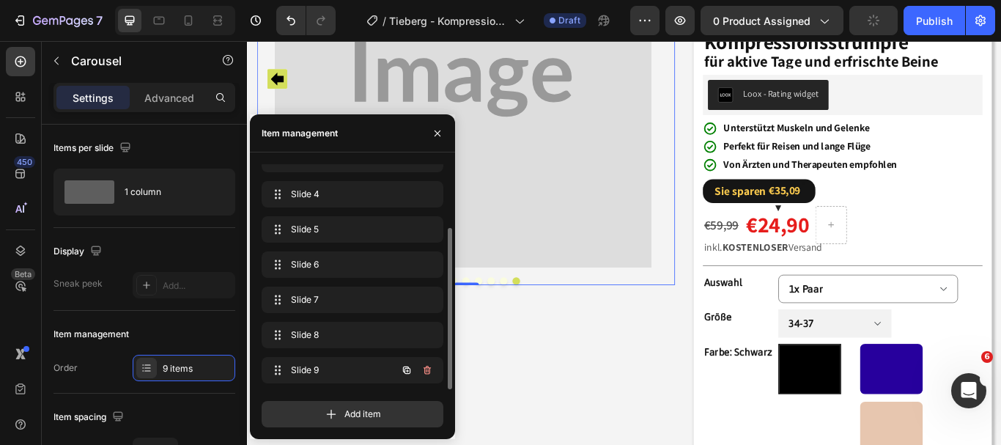
click at [424, 370] on icon "button" at bounding box center [428, 370] width 12 height 12
click at [424, 370] on div "Delete" at bounding box center [417, 370] width 27 height 13
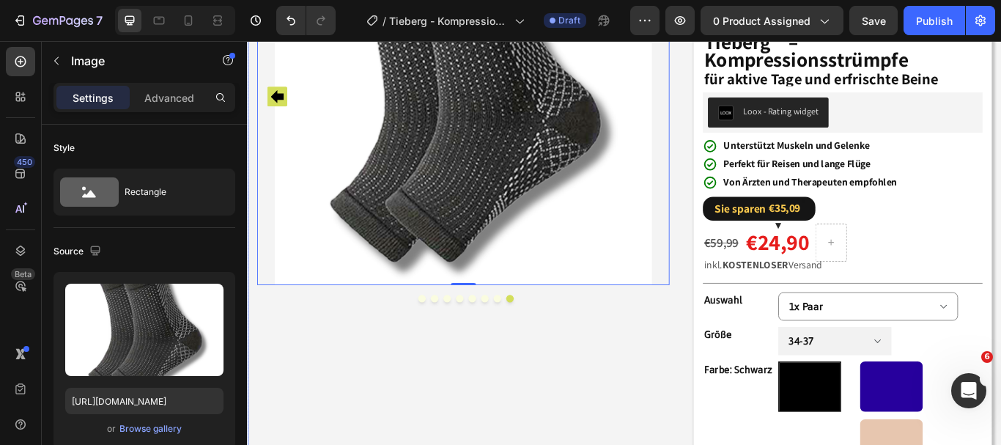
scroll to position [231, 0]
click at [446, 340] on button "Dot" at bounding box center [450, 340] width 9 height 9
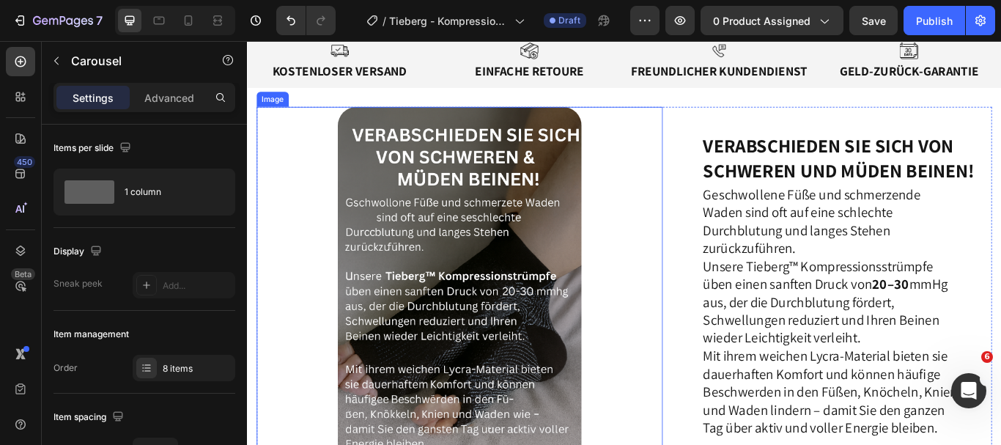
scroll to position [968, 0]
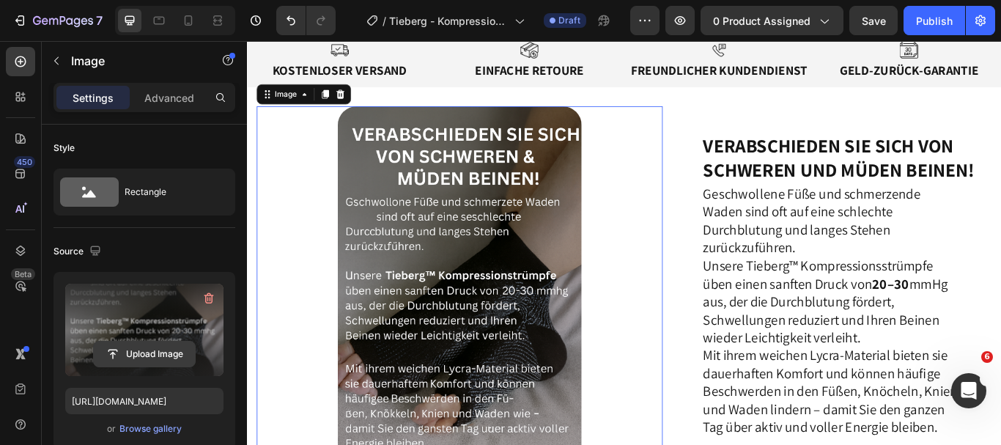
click at [167, 357] on input "file" at bounding box center [144, 354] width 101 height 25
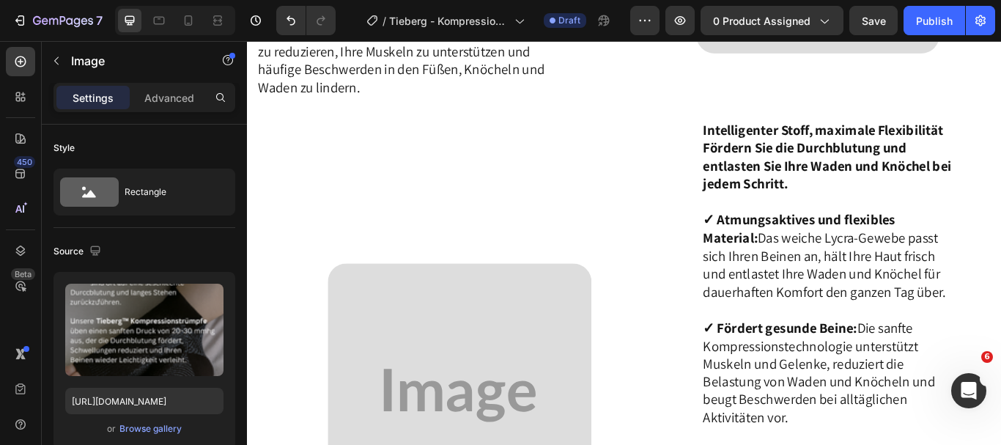
scroll to position [1834, 0]
click at [190, 25] on icon at bounding box center [189, 20] width 8 height 10
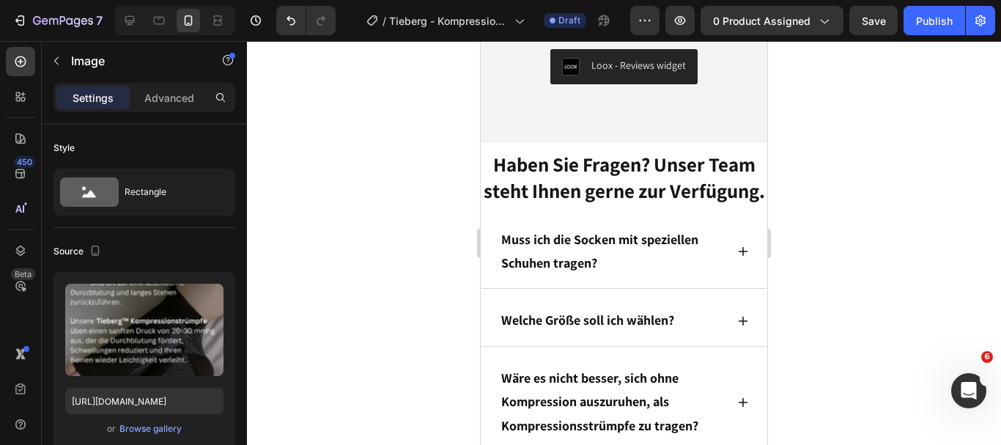
scroll to position [5409, 0]
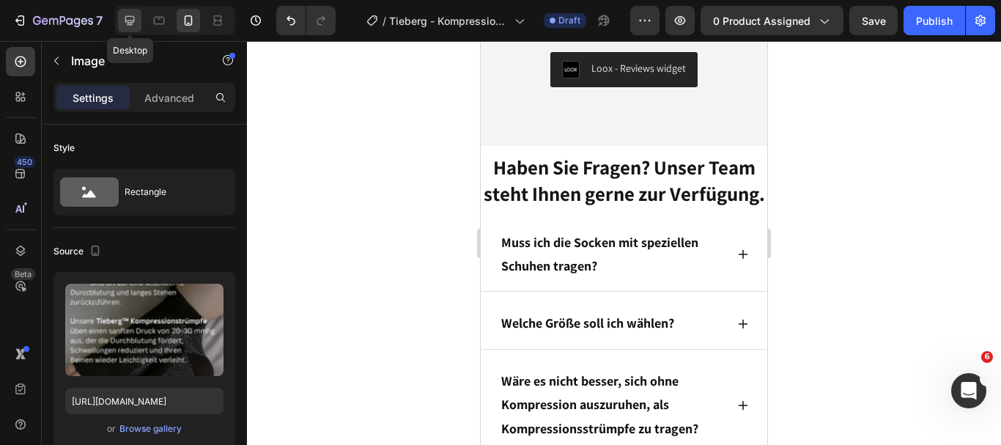
click at [128, 18] on icon at bounding box center [129, 20] width 15 height 15
type input "60"
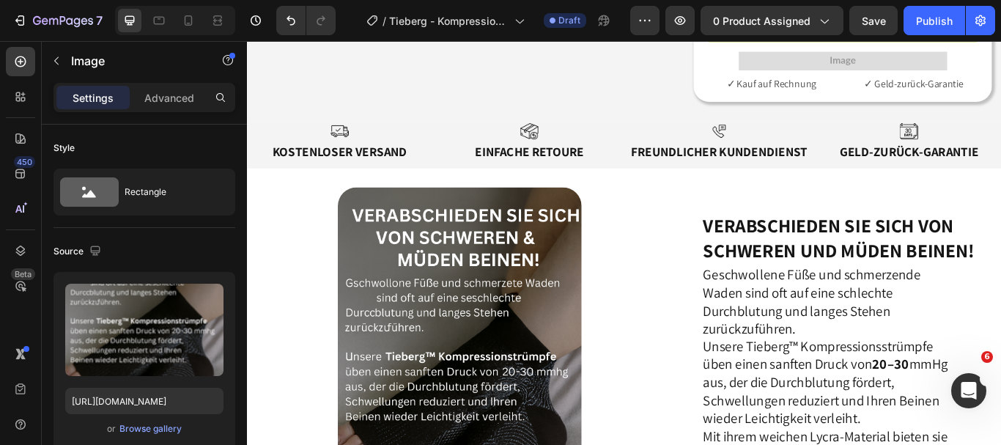
scroll to position [901, 0]
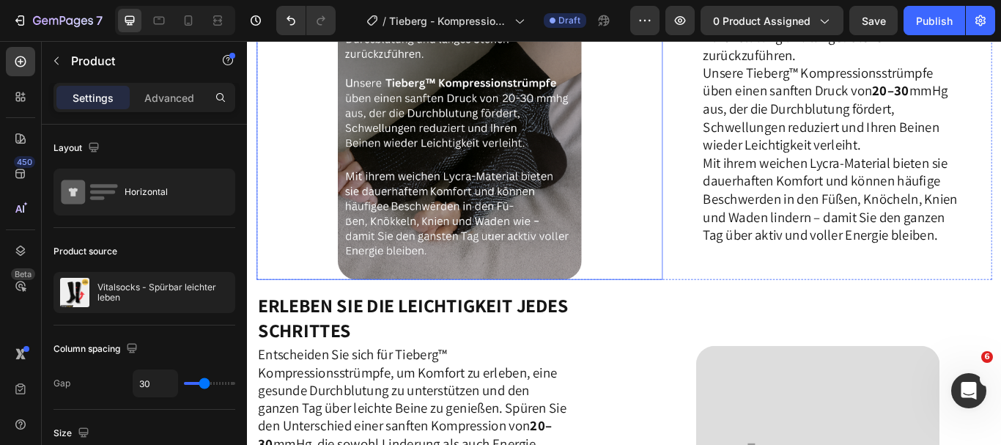
scroll to position [1273, 0]
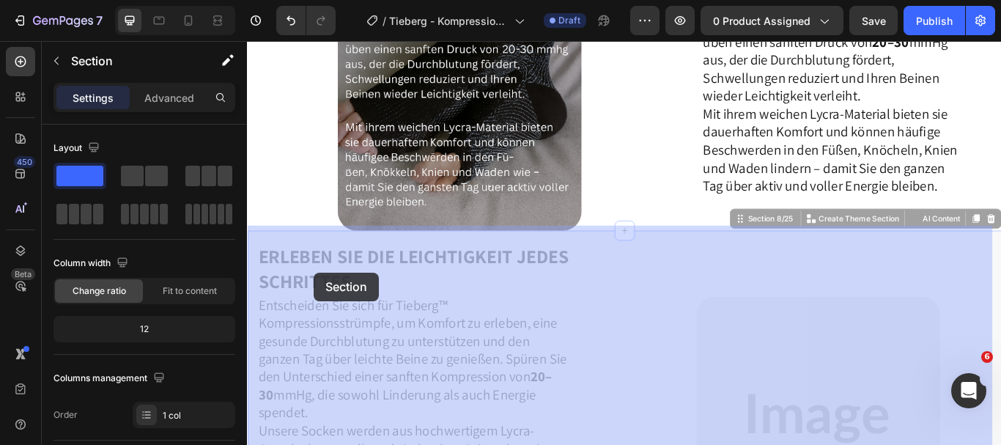
drag, startPoint x: 254, startPoint y: 274, endPoint x: 315, endPoint y: 310, distance: 71.3
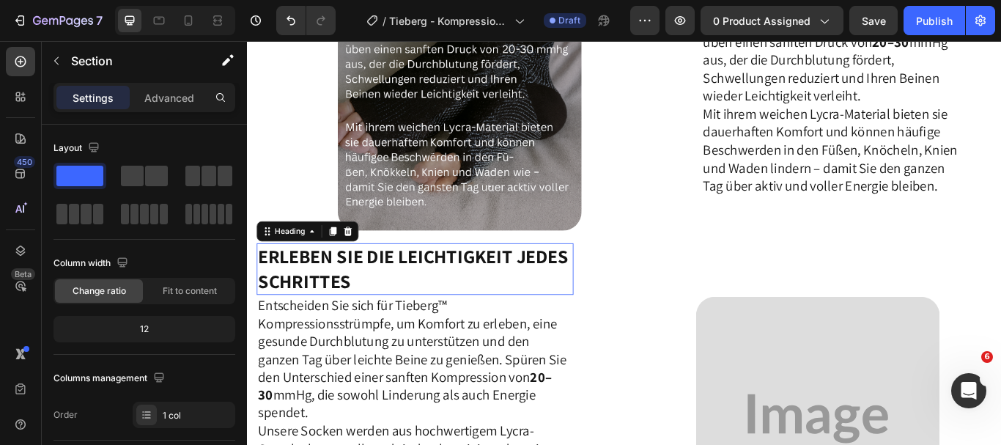
click at [262, 280] on strong "Erleben Sie die Leichtigkeit jedes Schrittes" at bounding box center [441, 307] width 362 height 58
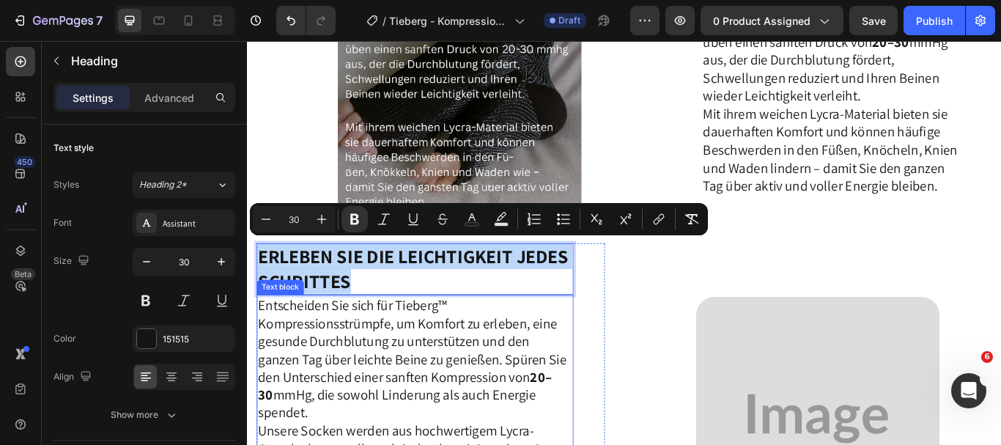
drag, startPoint x: 262, startPoint y: 276, endPoint x: 562, endPoint y: 423, distance: 333.8
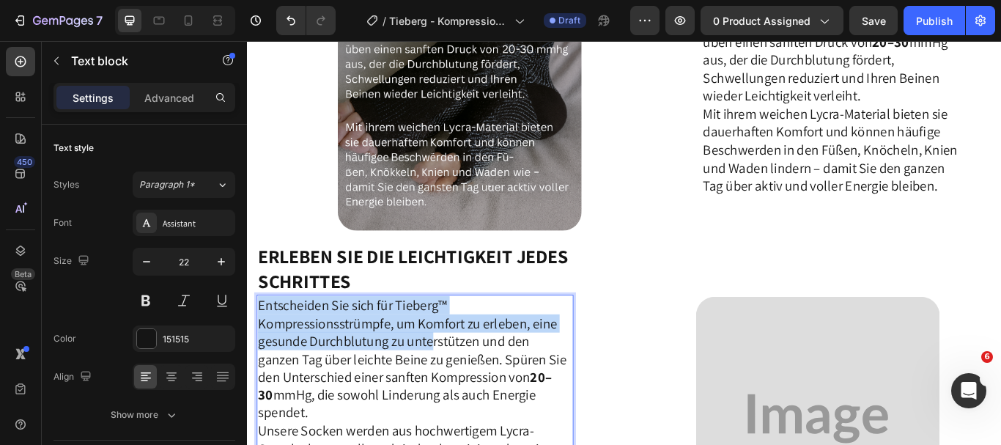
drag, startPoint x: 260, startPoint y: 341, endPoint x: 474, endPoint y: 389, distance: 219.3
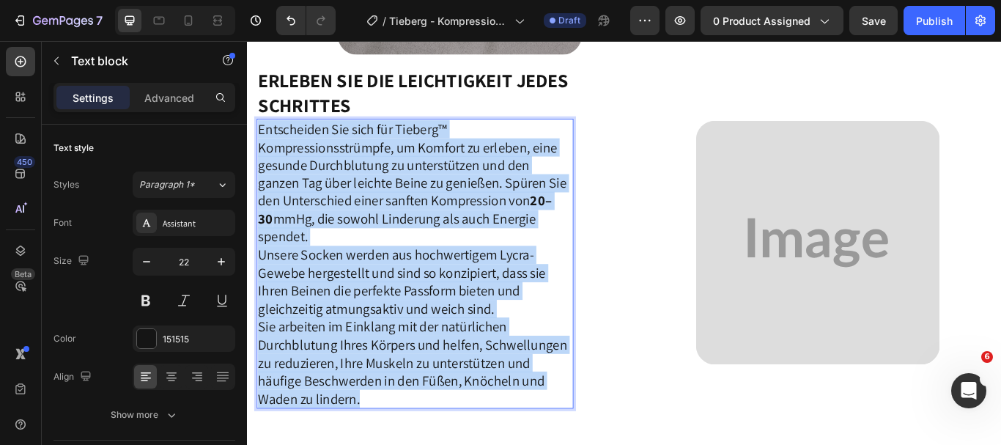
scroll to position [1570, 0]
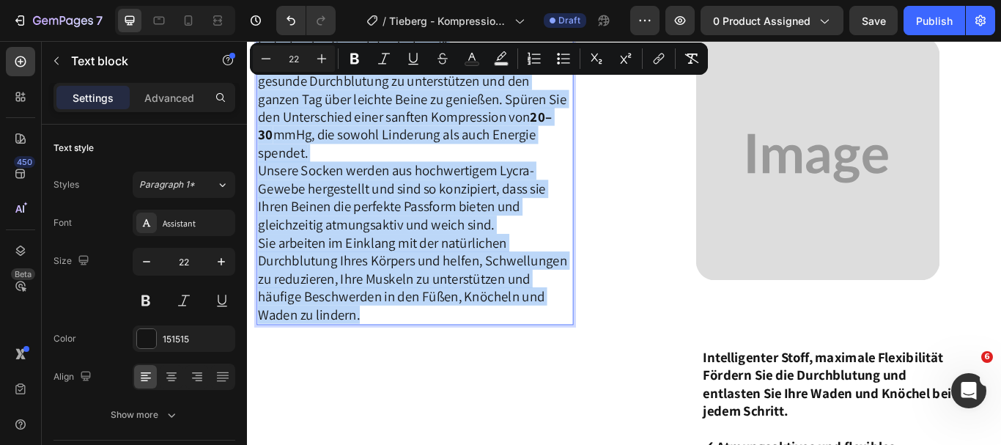
drag, startPoint x: 260, startPoint y: 338, endPoint x: 534, endPoint y: 353, distance: 273.9
click at [534, 353] on div "Entscheiden Sie sich für Tieberg™ Kompressionsstrümpfe, um Komfort zu erleben, …" at bounding box center [442, 203] width 369 height 339
copy div "Entscheiden Sie sich für Tieberg™ Kompressionsstrümpfe, um Komfort zu erleben, …"
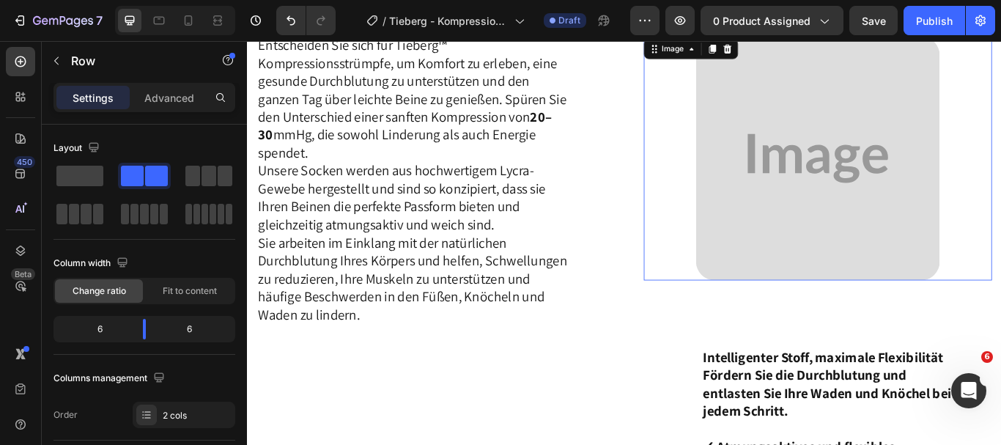
click at [944, 148] on img at bounding box center [912, 178] width 284 height 284
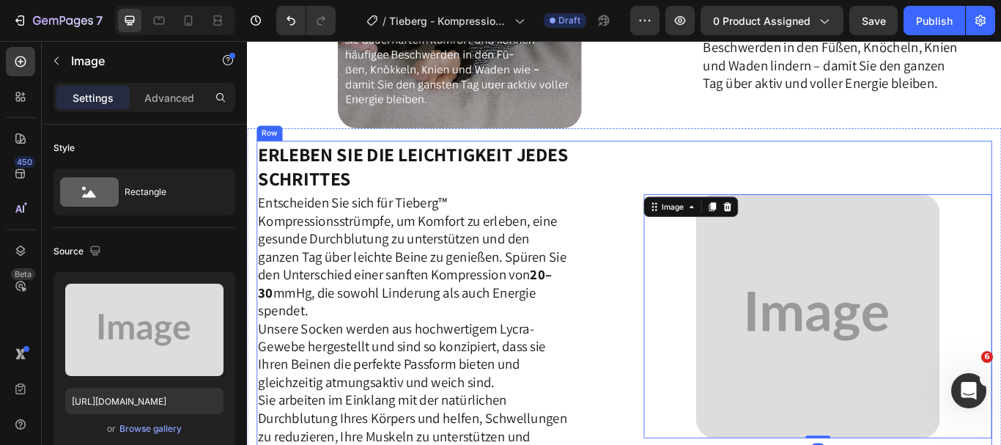
scroll to position [1391, 0]
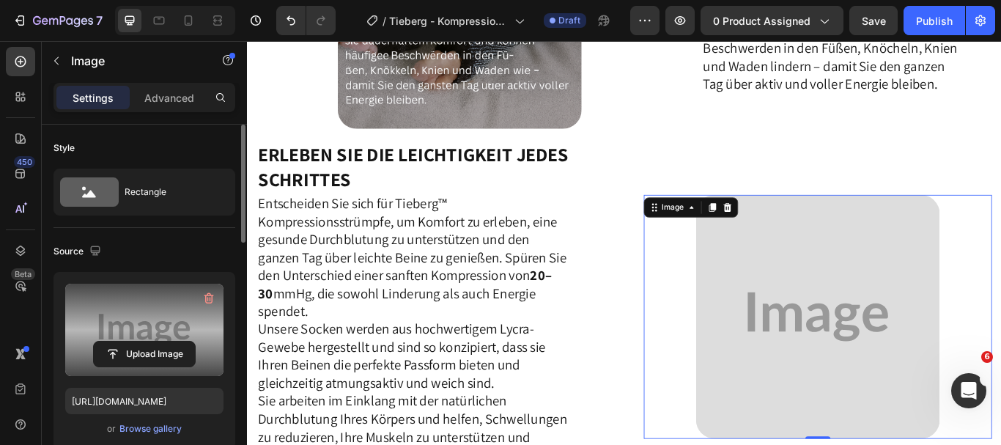
click at [138, 323] on label at bounding box center [144, 330] width 158 height 92
click at [138, 342] on input "file" at bounding box center [144, 354] width 101 height 25
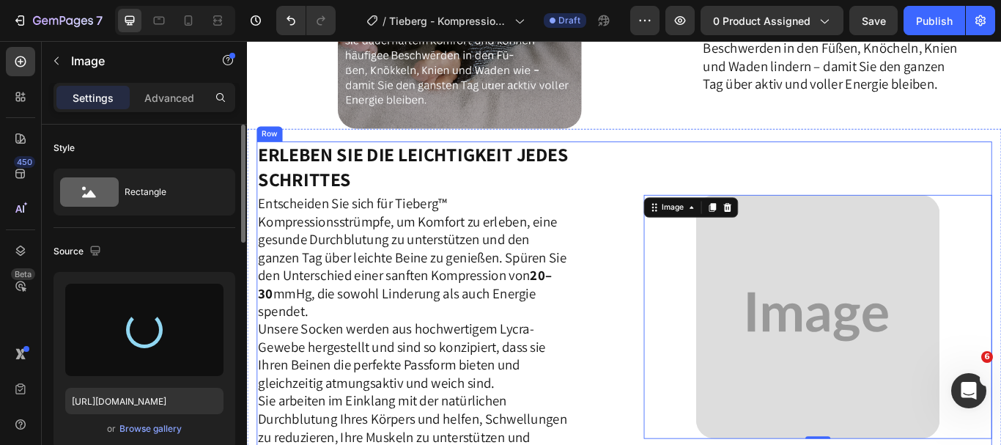
type input "[URL][DOMAIN_NAME]"
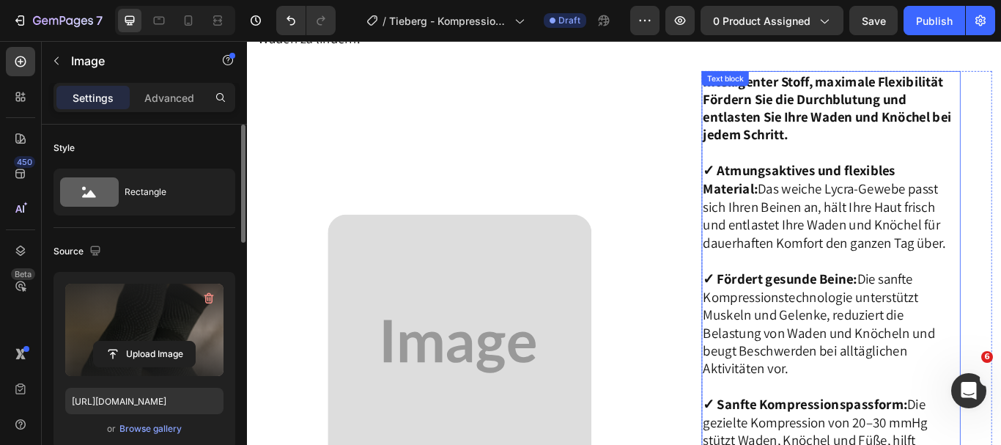
scroll to position [1891, 0]
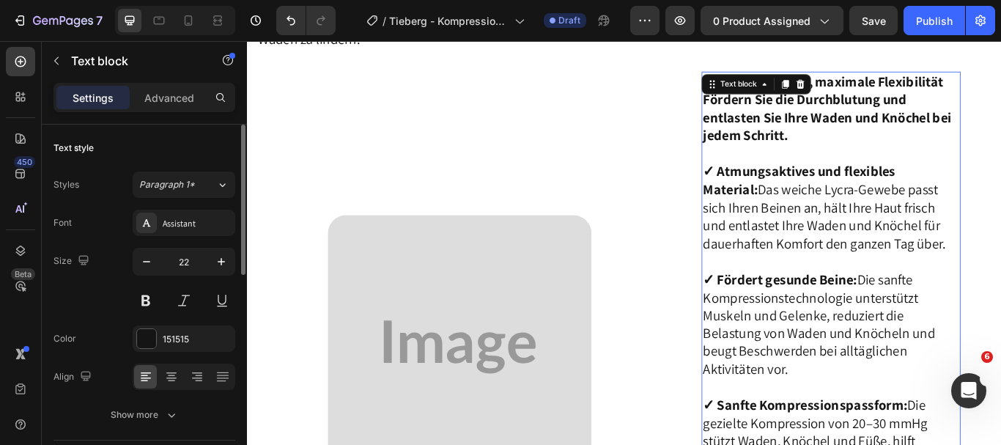
click at [955, 117] on strong "Fördern Sie die Durchblutung und entlasten Sie Ihre Waden und Knöchel bei jedem…" at bounding box center [924, 130] width 290 height 62
click at [979, 99] on strong "Intelligenter Stoff, maximale Flexibilität" at bounding box center [919, 88] width 280 height 21
click at [920, 210] on strong "✓ Atmungsaktives und flexibles Material:" at bounding box center [891, 204] width 224 height 42
click at [806, 150] on strong "Fördern Sie die Durchblutung und entlasten Sie Ihre Waden und Knöchel bei jedem…" at bounding box center [924, 130] width 290 height 62
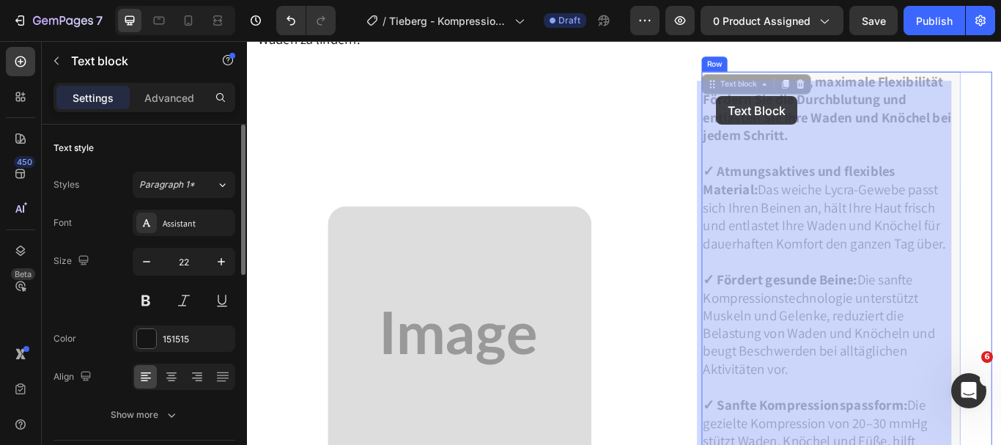
drag, startPoint x: 775, startPoint y: 95, endPoint x: 794, endPoint y: 106, distance: 22.0
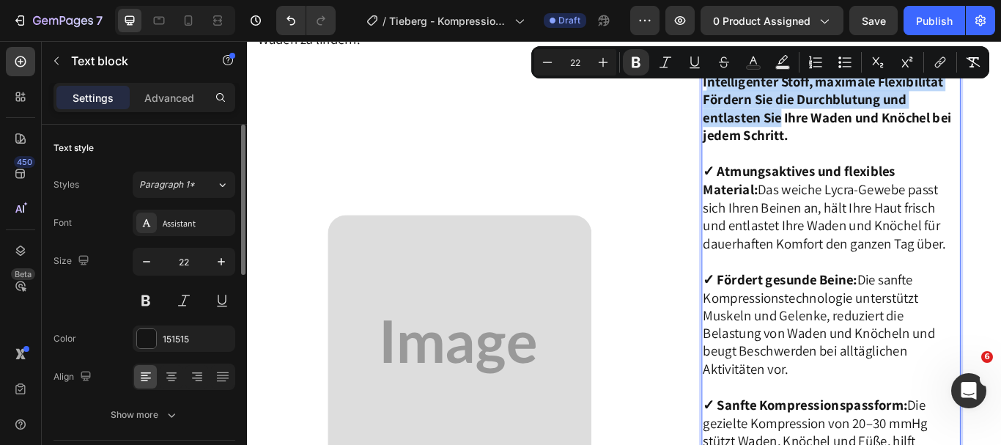
drag, startPoint x: 774, startPoint y: 97, endPoint x: 861, endPoint y: 141, distance: 97.7
click at [861, 141] on p "Intelligenter Stoff, maximale Flexibilität Fördern Sie die Durchblutung und ent…" at bounding box center [928, 183] width 299 height 210
click at [861, 141] on strong "Fördern Sie die Durchblutung und entlasten Sie Ihre Waden und Knöchel bei jedem…" at bounding box center [924, 130] width 290 height 62
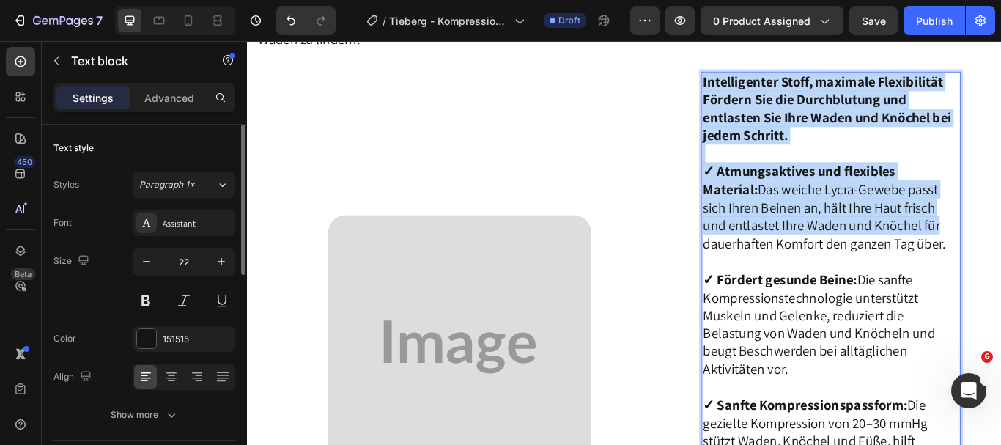
drag, startPoint x: 773, startPoint y: 94, endPoint x: 1072, endPoint y: 289, distance: 357.0
click at [1001, 289] on div "Intelligenter Stoff, maximale Flexibilität Fördern Sie die Durchblutung und ent…" at bounding box center [946, 398] width 339 height 643
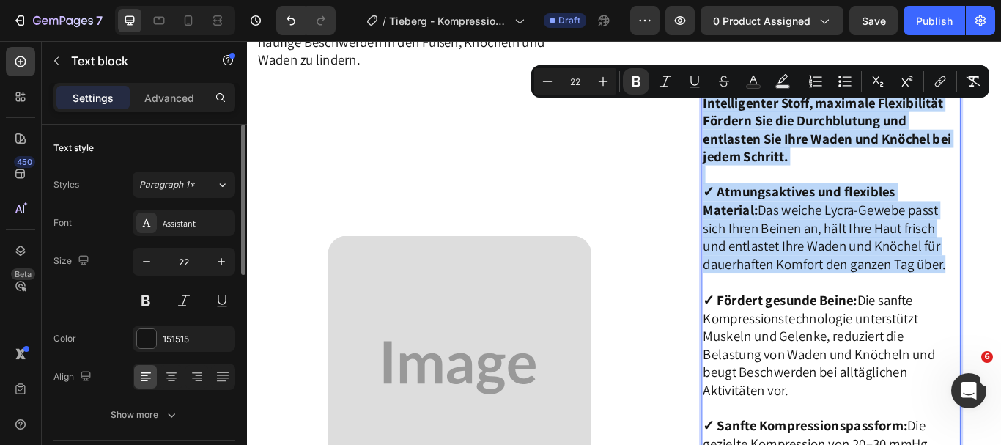
scroll to position [1866, 0]
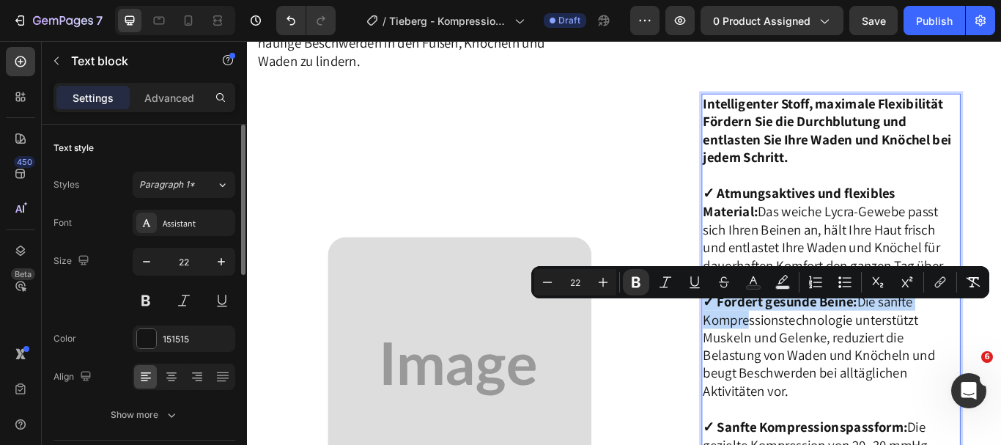
drag, startPoint x: 773, startPoint y: 337, endPoint x: 827, endPoint y: 367, distance: 61.0
click at [827, 367] on p "✓ Fördert gesunde Beine: Die sanfte Kompressionstechnologie unterstützt Muskeln…" at bounding box center [928, 386] width 299 height 147
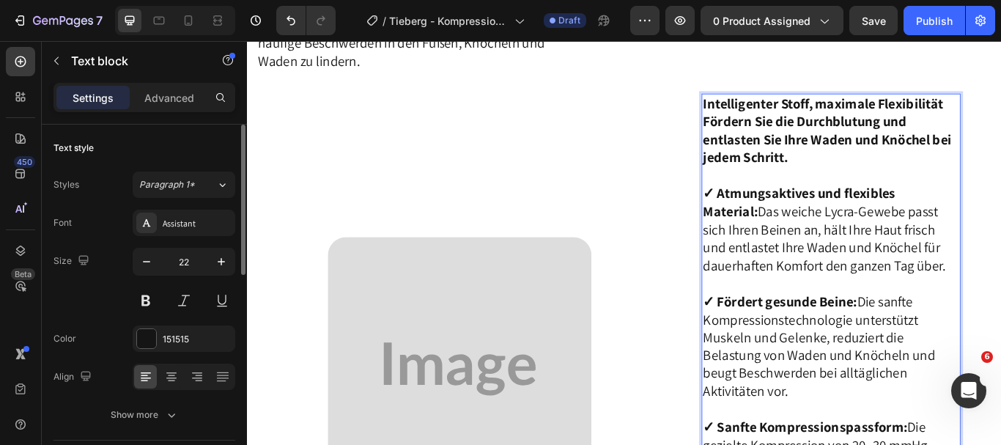
click at [916, 250] on p "Intelligenter Stoff, maximale Flexibilität Fördern Sie die Durchblutung und ent…" at bounding box center [928, 209] width 299 height 210
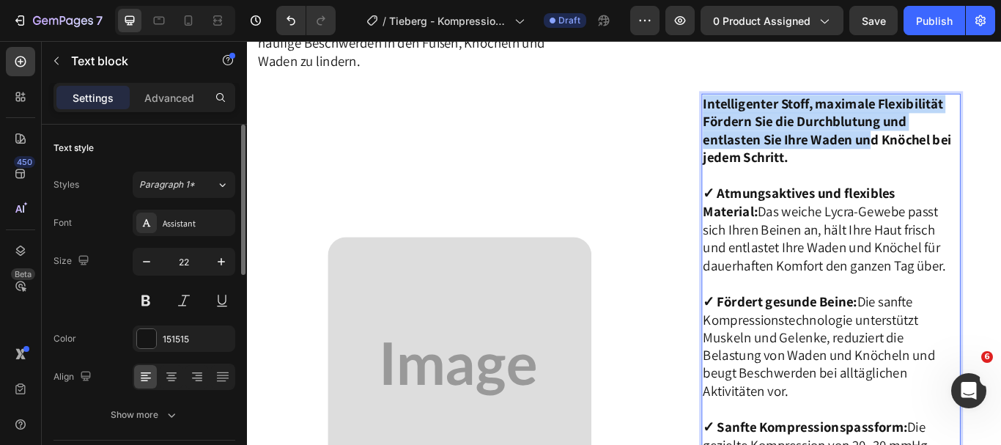
drag, startPoint x: 773, startPoint y: 120, endPoint x: 985, endPoint y: 179, distance: 220.5
click at [985, 179] on p "Intelligenter Stoff, maximale Flexibilität Fördern Sie die Durchblutung und ent…" at bounding box center [928, 209] width 299 height 210
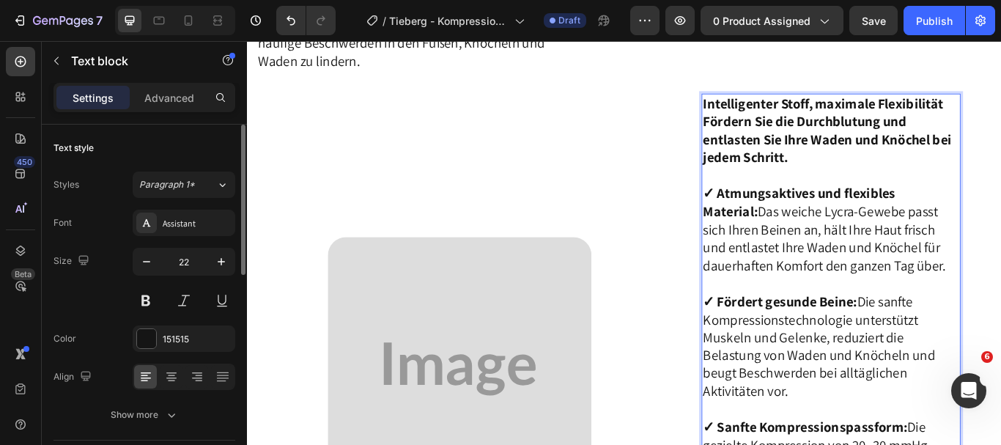
click at [968, 301] on p "Intelligenter Stoff, maximale Flexibilität Fördern Sie die Durchblutung und ent…" at bounding box center [928, 209] width 299 height 210
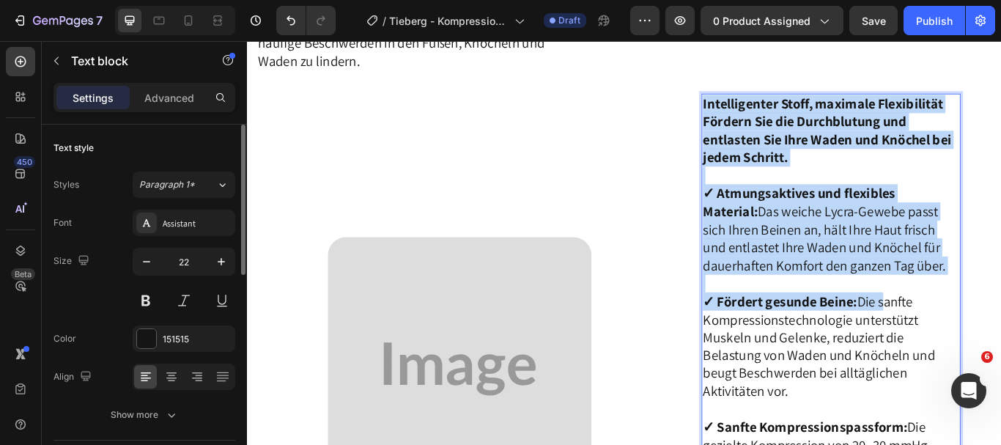
drag, startPoint x: 772, startPoint y: 119, endPoint x: 974, endPoint y: 386, distance: 334.9
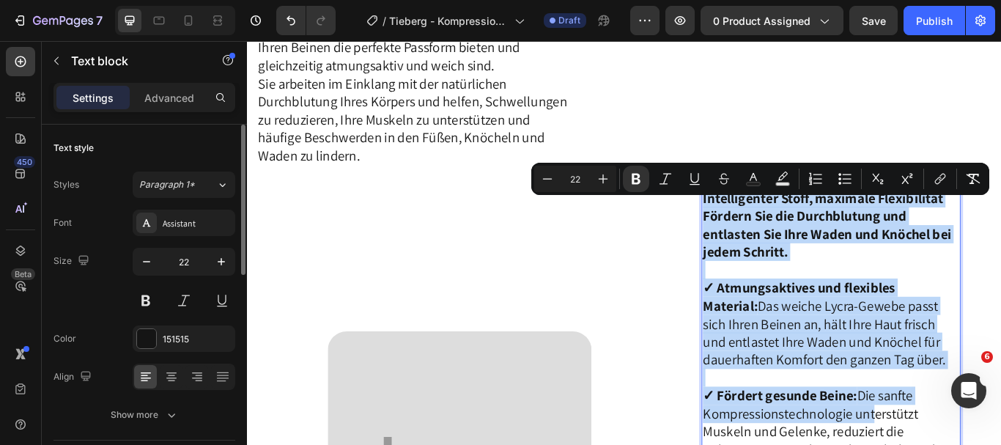
scroll to position [1755, 0]
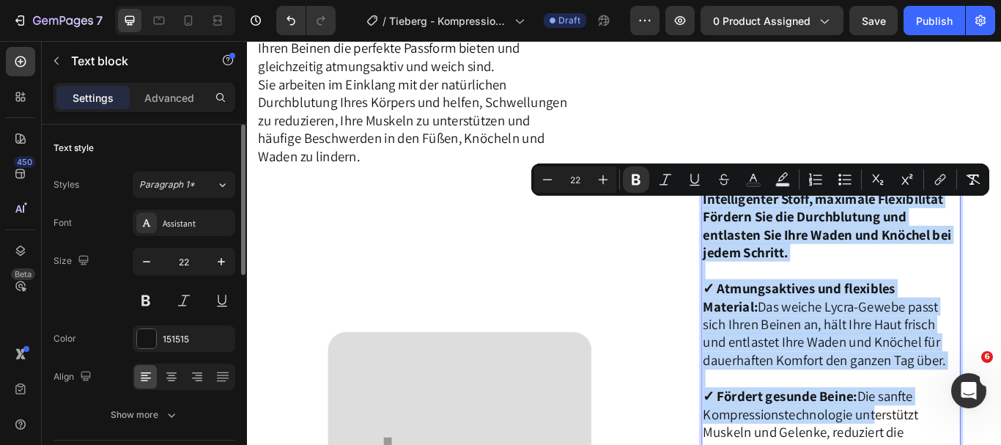
click at [976, 278] on strong "Fördern Sie die Durchblutung und entlasten Sie Ihre Waden und Knöchel bei jedem…" at bounding box center [924, 266] width 290 height 62
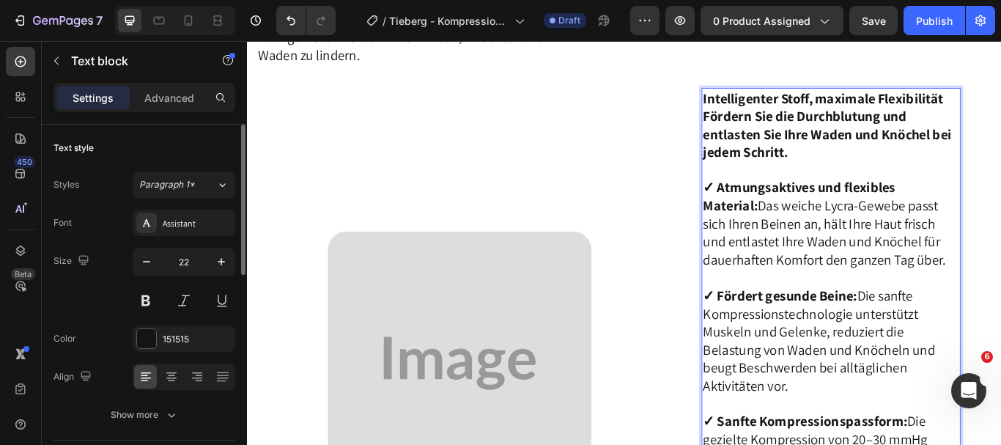
scroll to position [1924, 0]
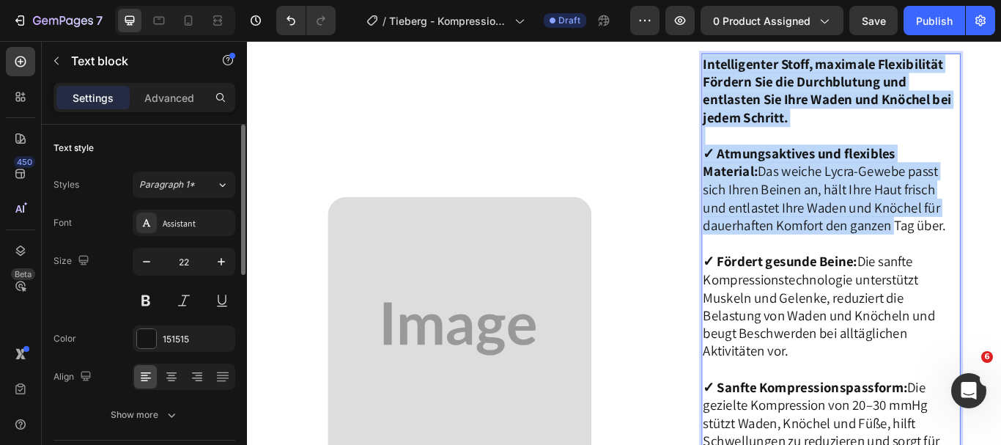
drag, startPoint x: 773, startPoint y: 61, endPoint x: 985, endPoint y: 314, distance: 329.9
click at [985, 271] on div "Intelligenter Stoff, maximale Flexibilität Fördern Sie die Durchblutung und ent…" at bounding box center [928, 372] width 302 height 632
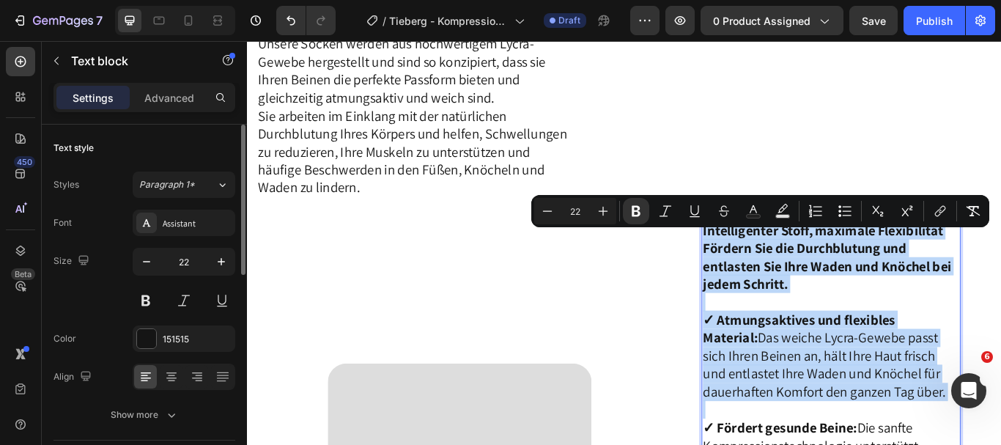
scroll to position [1718, 0]
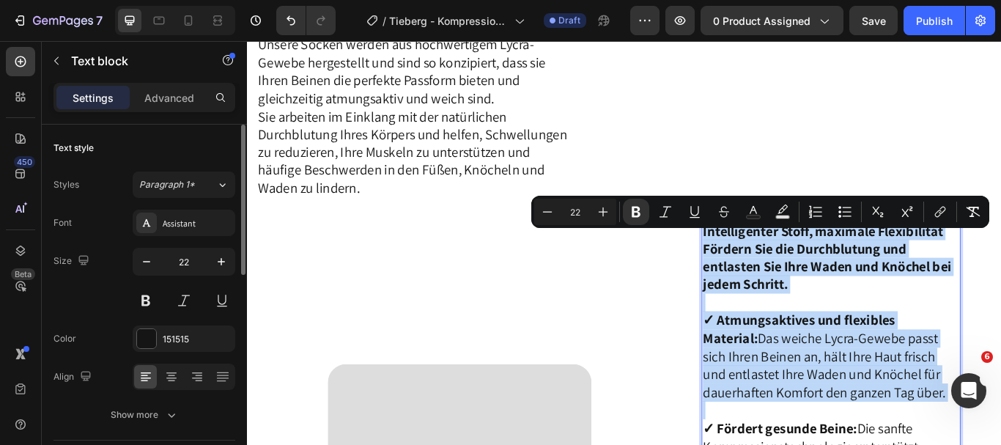
drag, startPoint x: 934, startPoint y: 445, endPoint x: 934, endPoint y: 471, distance: 26.4
click at [934, 444] on p "Intelligenter Stoff, maximale Flexibilität Fördern Sie die Durchblutung und ent…" at bounding box center [928, 357] width 299 height 210
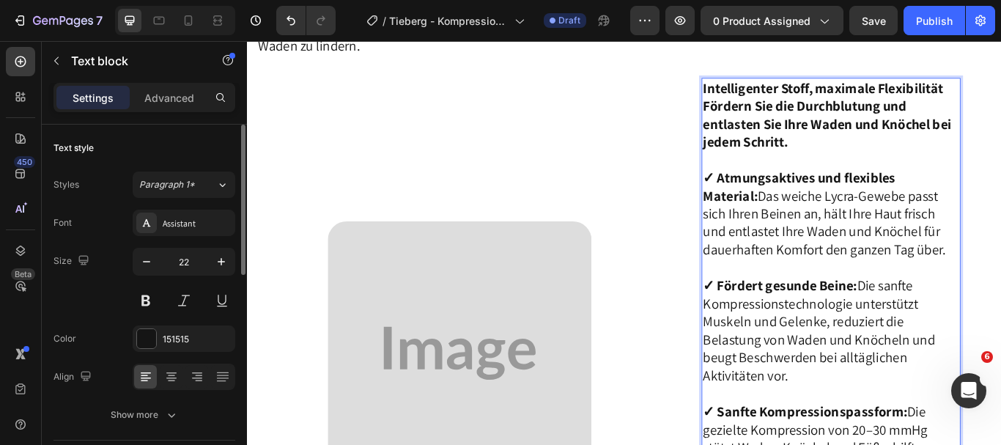
scroll to position [1883, 0]
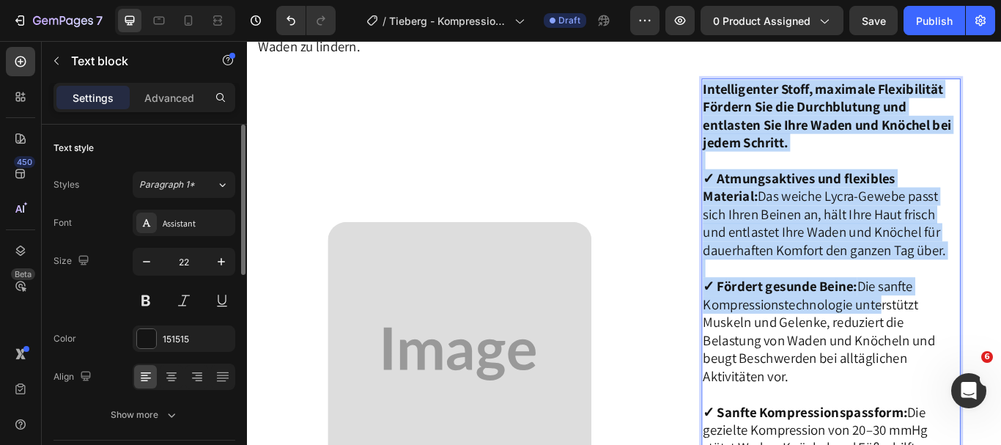
drag, startPoint x: 773, startPoint y: 100, endPoint x: 979, endPoint y: 378, distance: 345.3
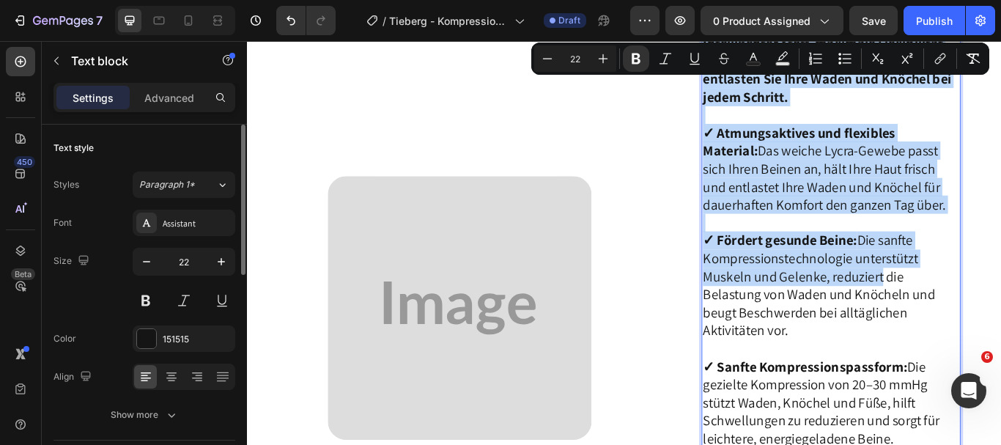
scroll to position [1948, 0]
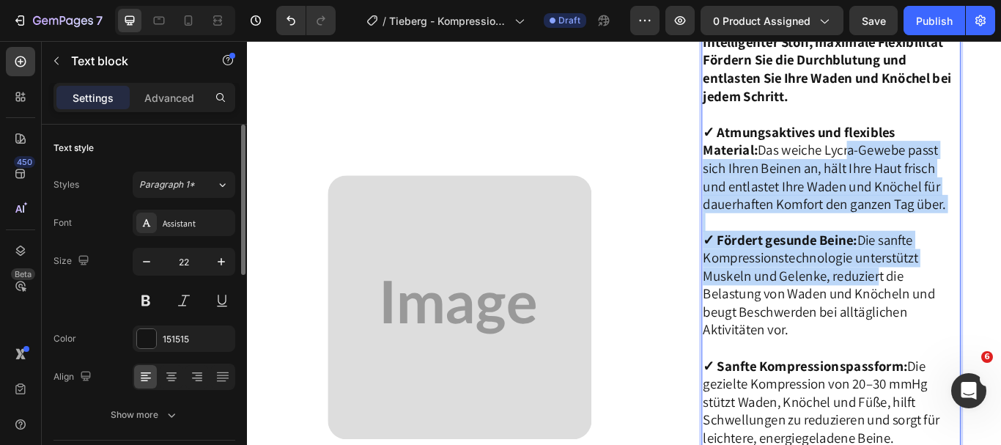
drag, startPoint x: 975, startPoint y: 314, endPoint x: 875, endPoint y: 152, distance: 189.6
click at [875, 152] on div "Intelligenter Stoff, maximale Flexibilität Fördern Sie die Durchblutung und ent…" at bounding box center [928, 347] width 302 height 632
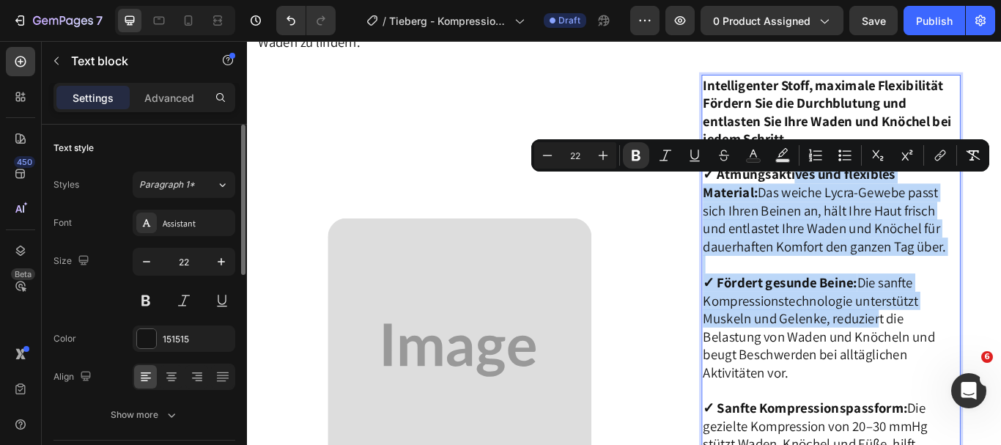
scroll to position [1887, 0]
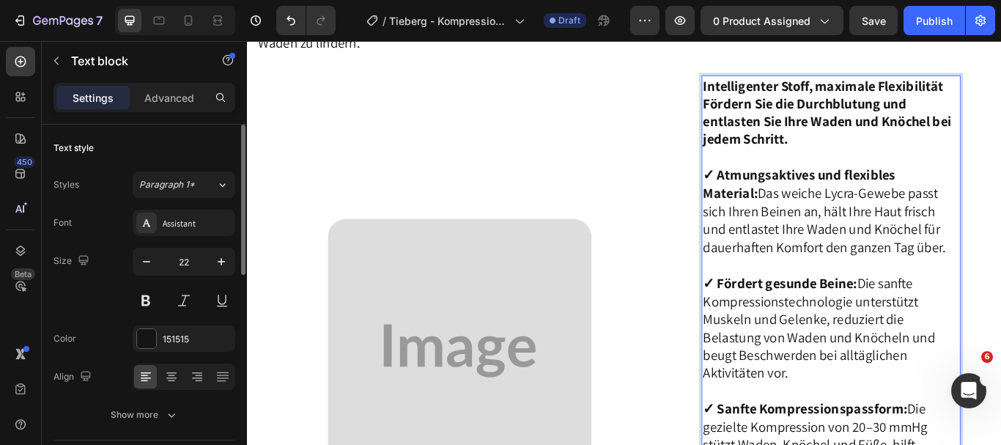
click at [897, 144] on strong "Fördern Sie die Durchblutung und entlasten Sie Ihre Waden und Knöchel bei jedem…" at bounding box center [924, 134] width 290 height 62
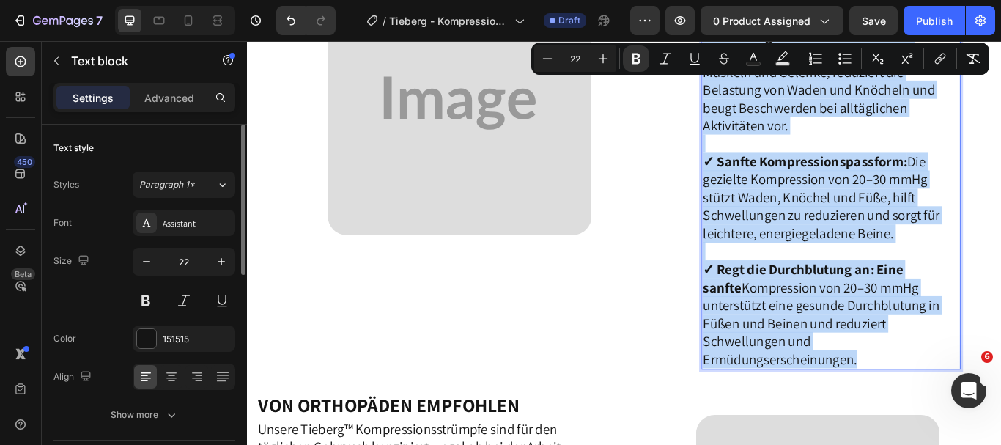
scroll to position [2217, 0]
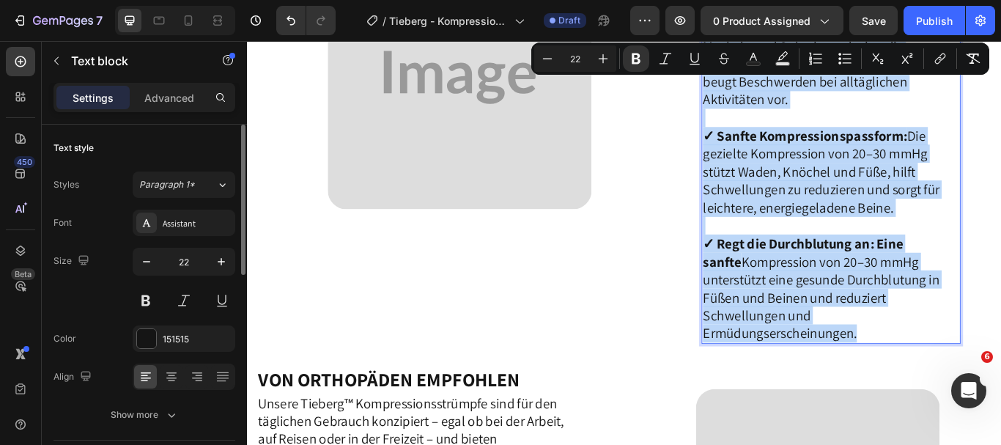
drag, startPoint x: 774, startPoint y: 100, endPoint x: 997, endPoint y: 354, distance: 338.2
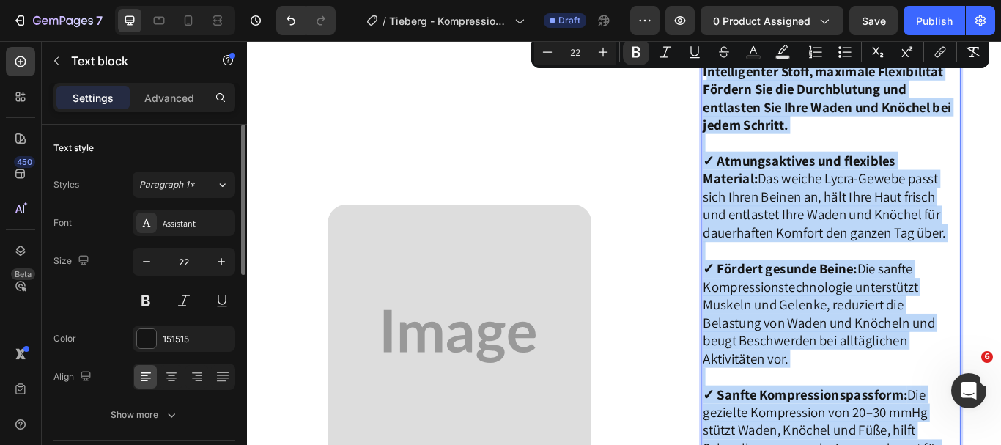
scroll to position [1905, 0]
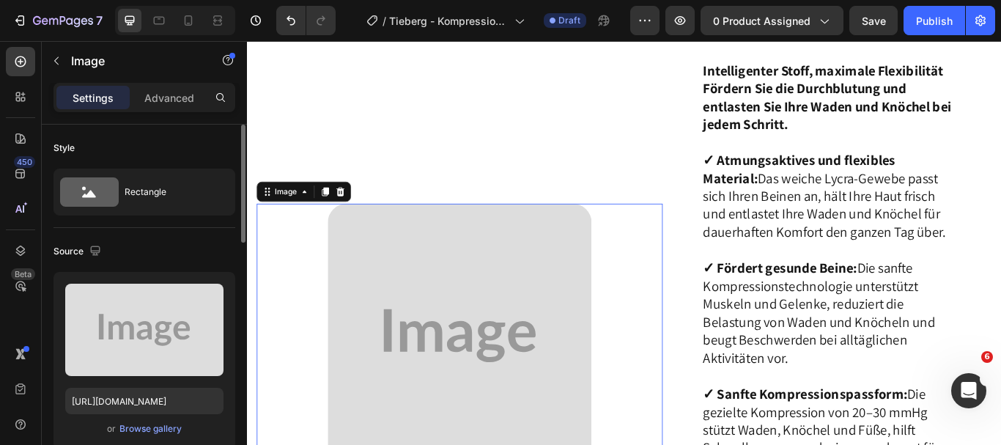
click at [544, 311] on img at bounding box center [495, 385] width 308 height 308
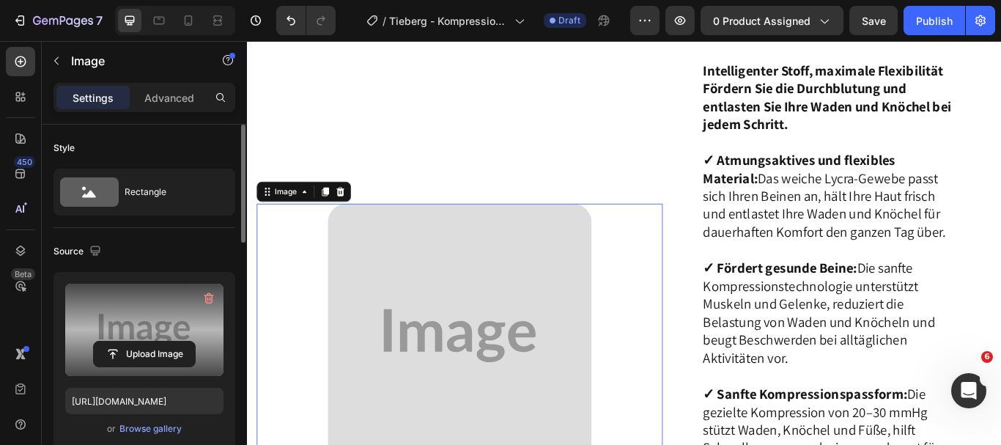
click at [177, 323] on label at bounding box center [144, 330] width 158 height 92
click at [177, 342] on input "file" at bounding box center [144, 354] width 101 height 25
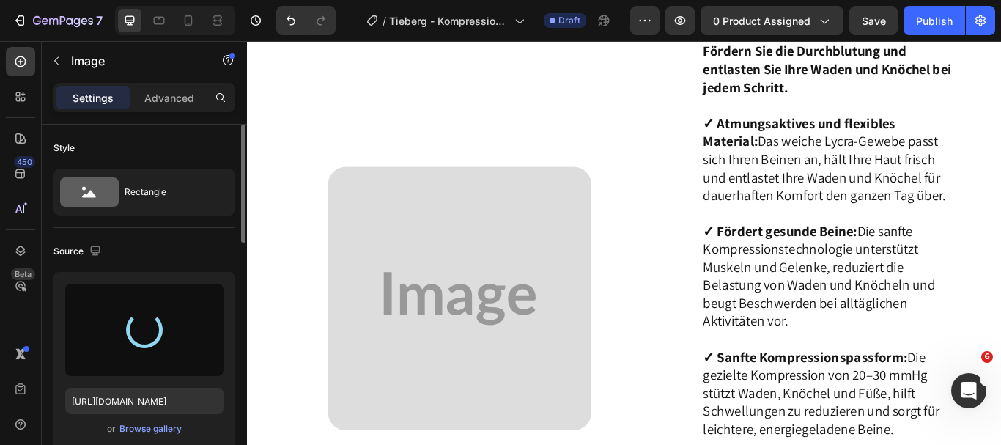
scroll to position [1958, 0]
type input "[URL][DOMAIN_NAME]"
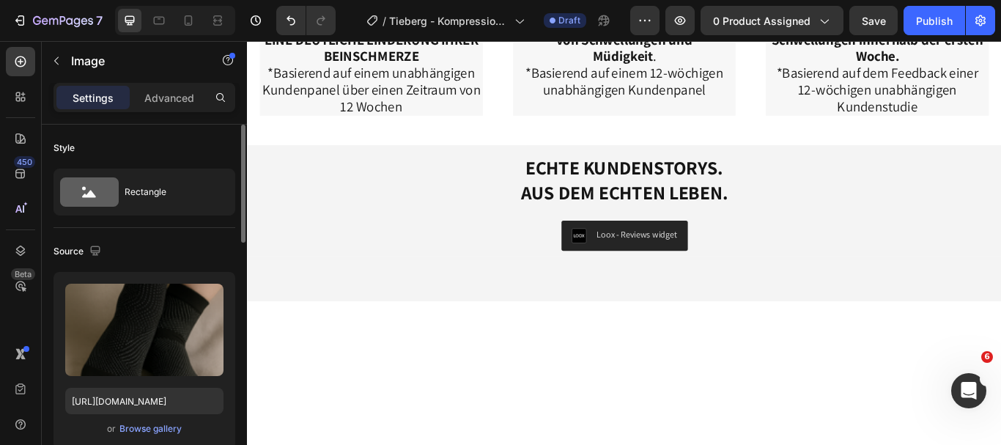
scroll to position [4338, 0]
